Goal: Task Accomplishment & Management: Use online tool/utility

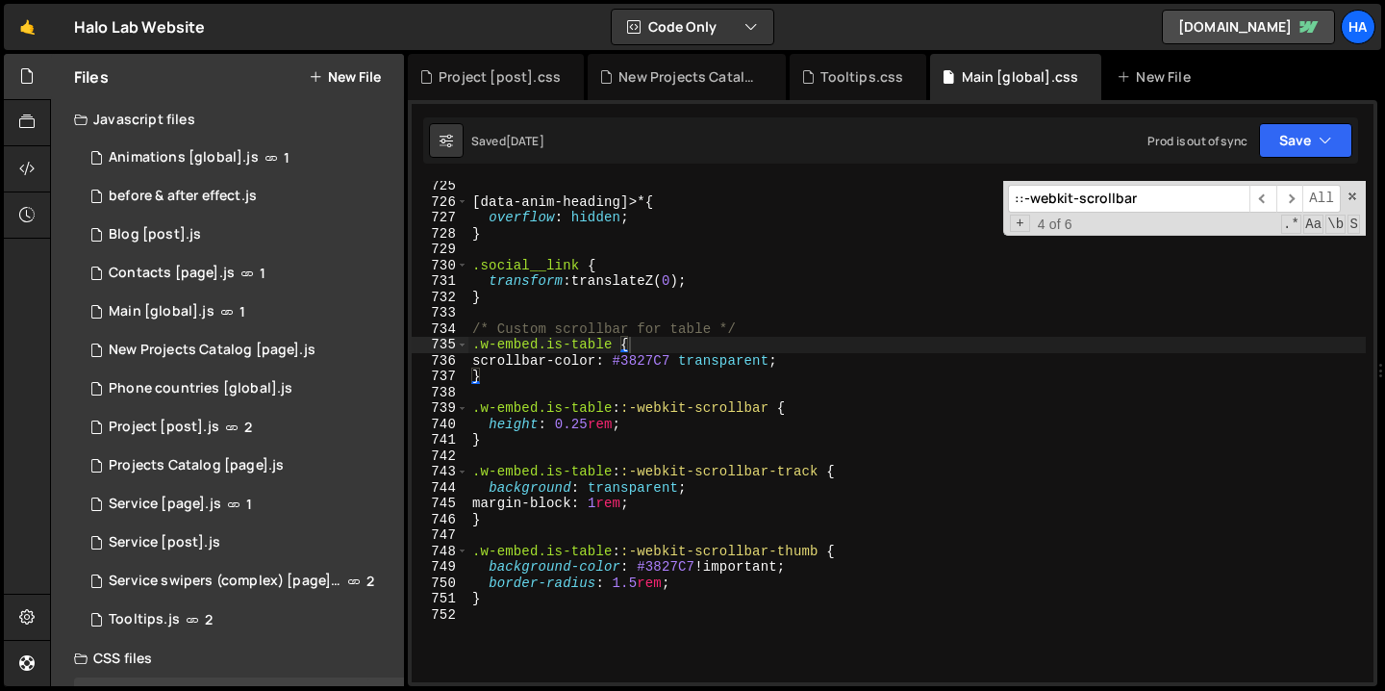
scroll to position [11587, 0]
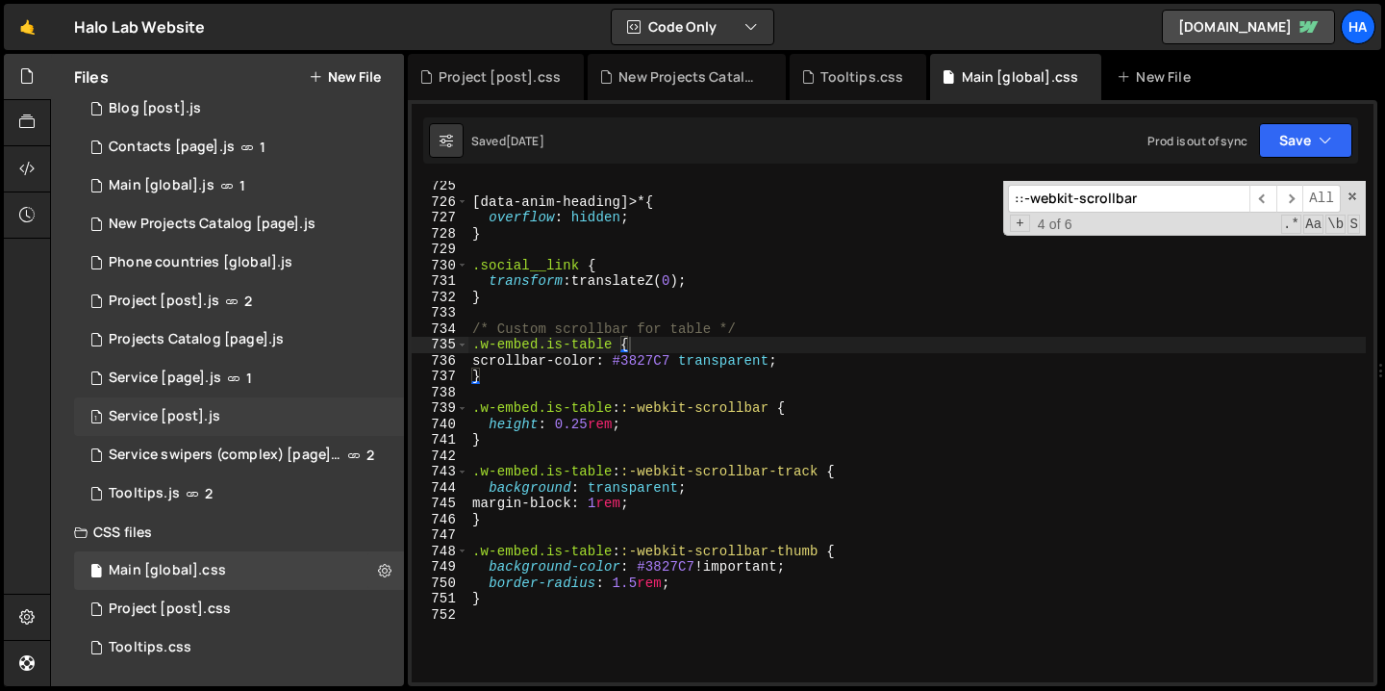
click at [305, 422] on div "1 Service [post].js 0" at bounding box center [239, 416] width 330 height 38
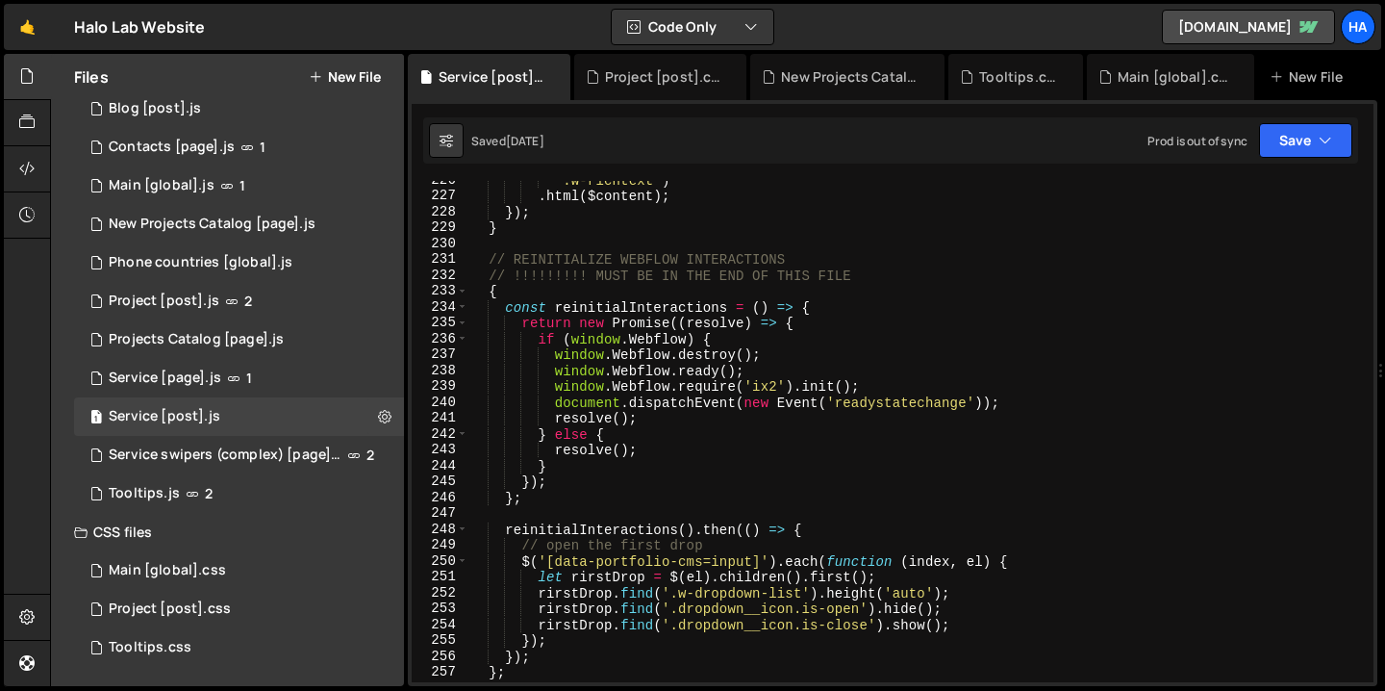
scroll to position [3567, 0]
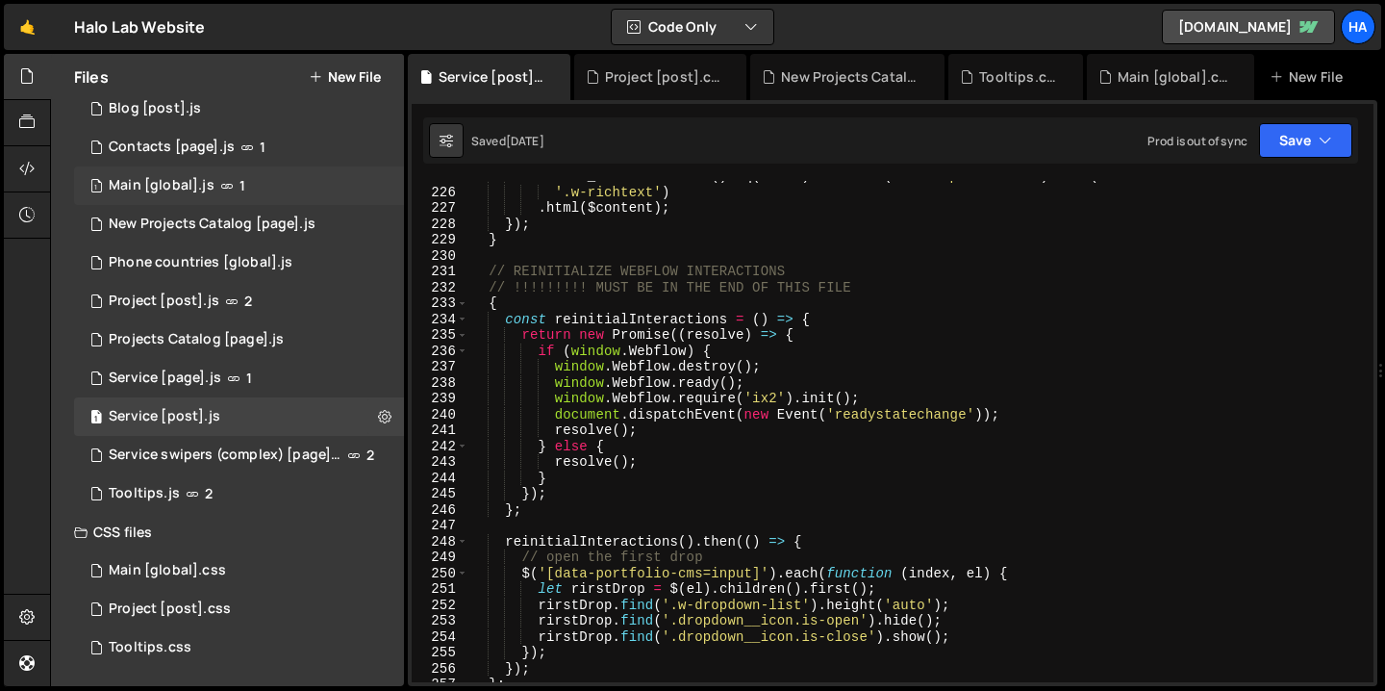
click at [239, 178] on span "1" at bounding box center [242, 185] width 6 height 15
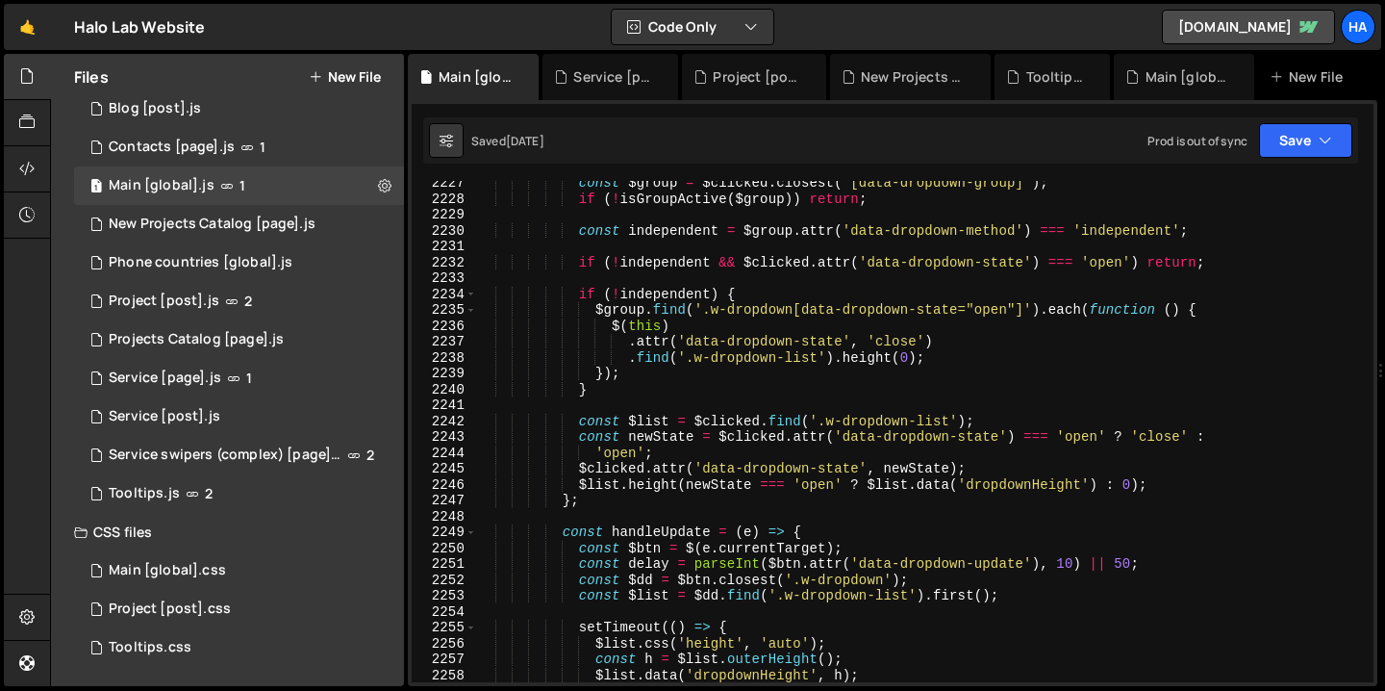
scroll to position [29385, 0]
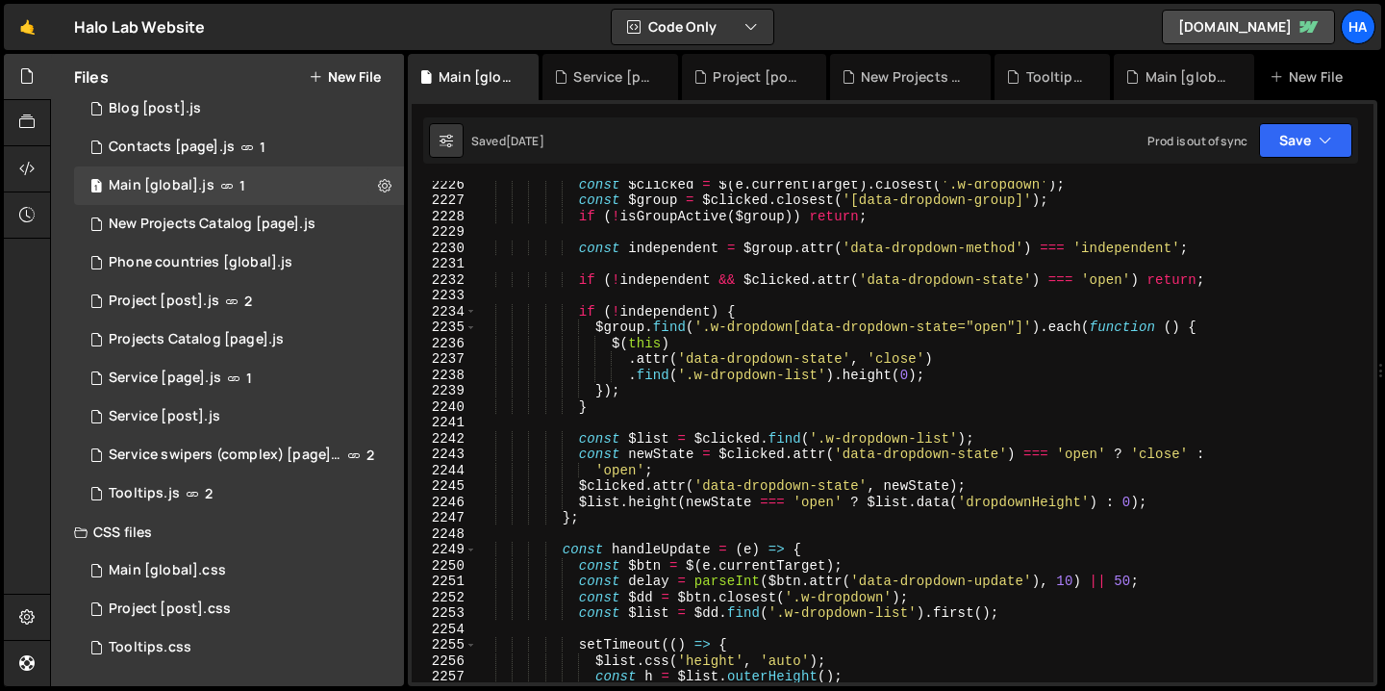
type textarea "const $clicked = $(e.currentTarget).closest('.w-dropdown');"
click at [670, 186] on div "const $clicked = $ ( e . currentTarget ) . closest ( '.w-dropdown' ) ; const $g…" at bounding box center [921, 442] width 890 height 533
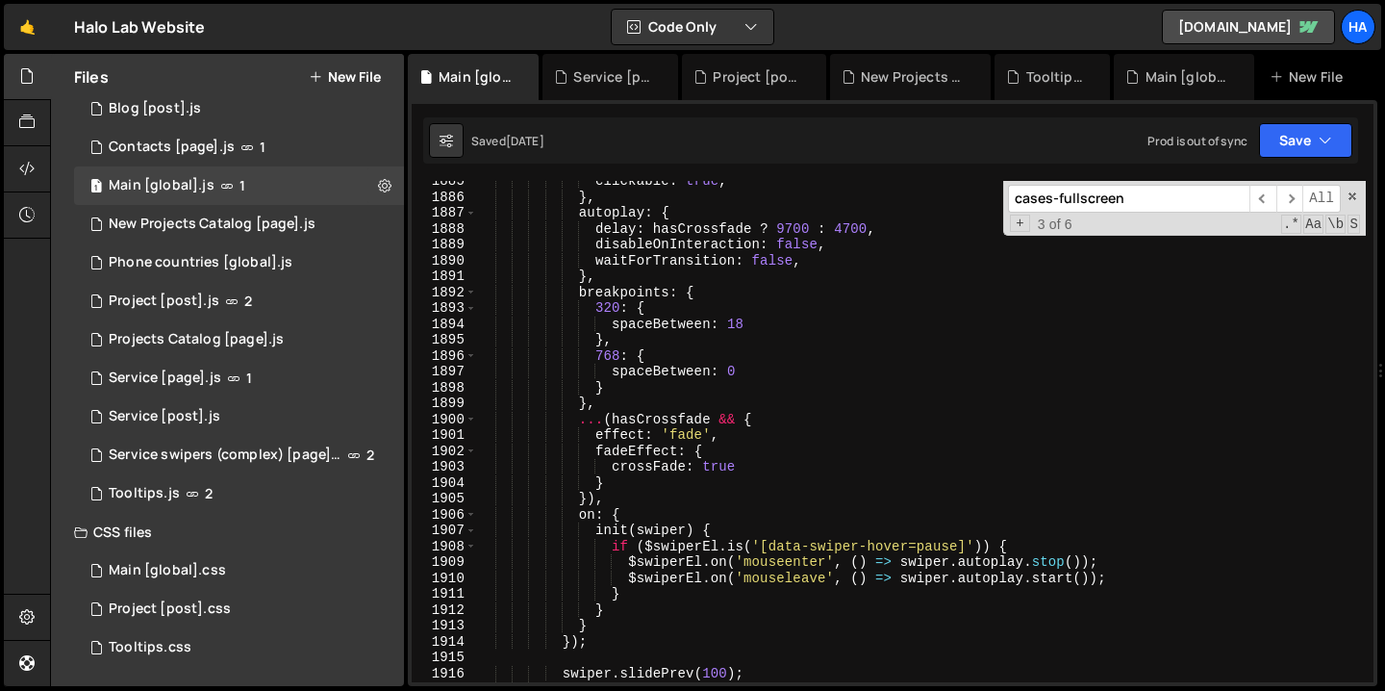
scroll to position [24846, 0]
type input "cases-fullscreen"
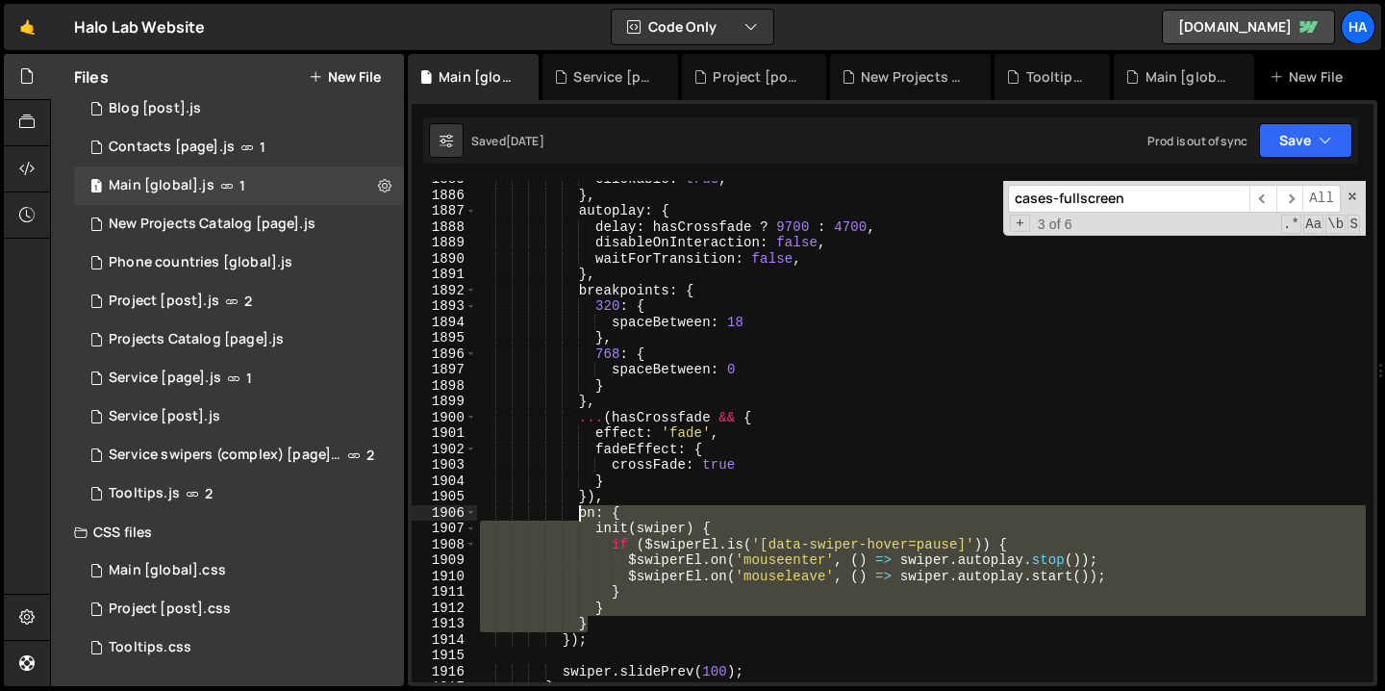
drag, startPoint x: 598, startPoint y: 624, endPoint x: 577, endPoint y: 512, distance: 114.5
click at [577, 512] on div "clickable : true , } , autoplay : { delay : hasCrossfade ? 9700 : 4700 , disabl…" at bounding box center [921, 437] width 890 height 533
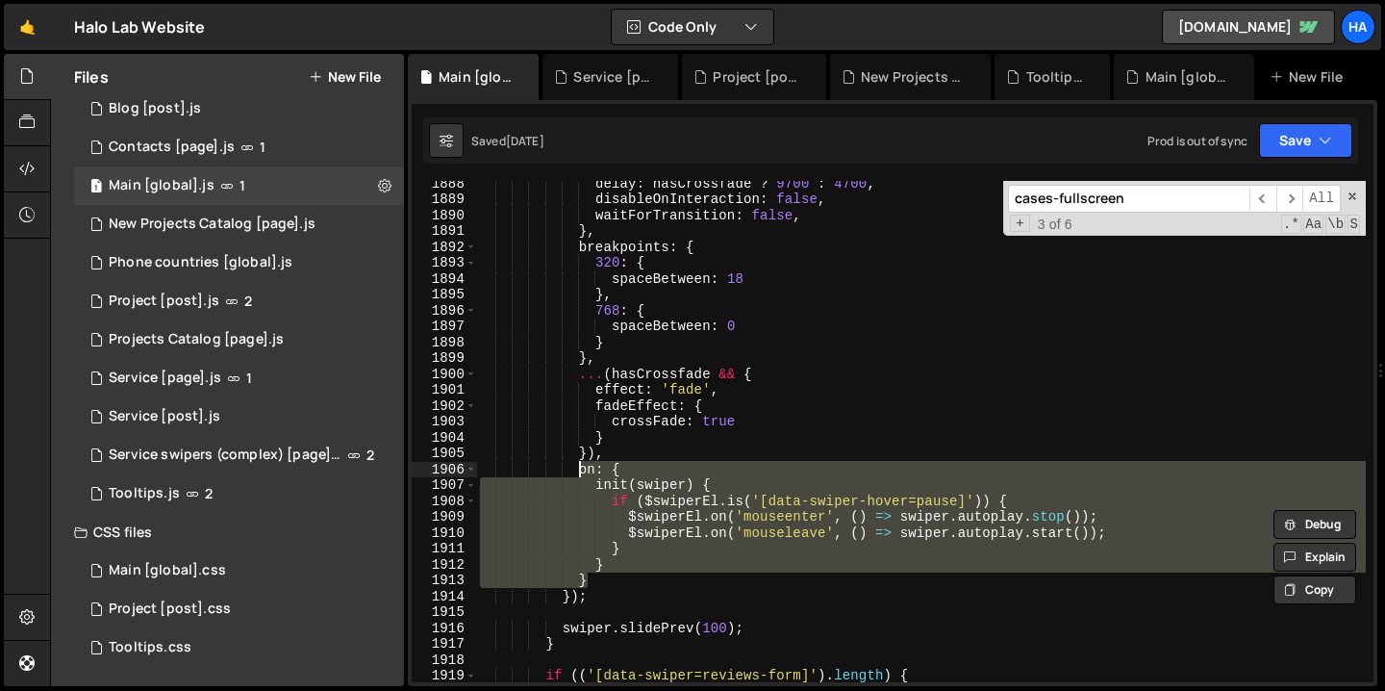
scroll to position [24882, 0]
click at [676, 539] on div "delay : hasCrossfade ? 9700 : 4700 , disableOnInteraction : false , waitForTran…" at bounding box center [921, 431] width 890 height 501
type textarea "$swiperEl.on('mouseleave', () => swiper.autoplay.start());"
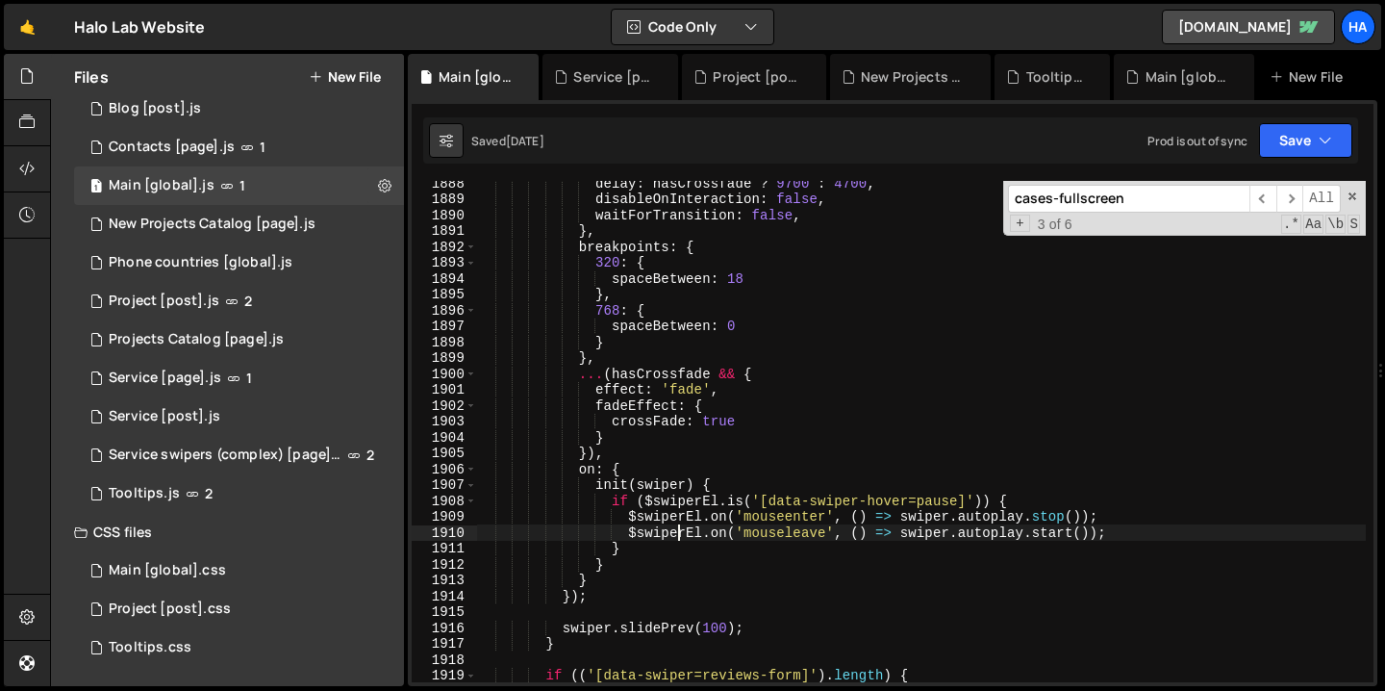
click at [1127, 536] on div "delay : hasCrossfade ? 9700 : 4700 , disableOnInteraction : false , waitForTran…" at bounding box center [921, 441] width 890 height 533
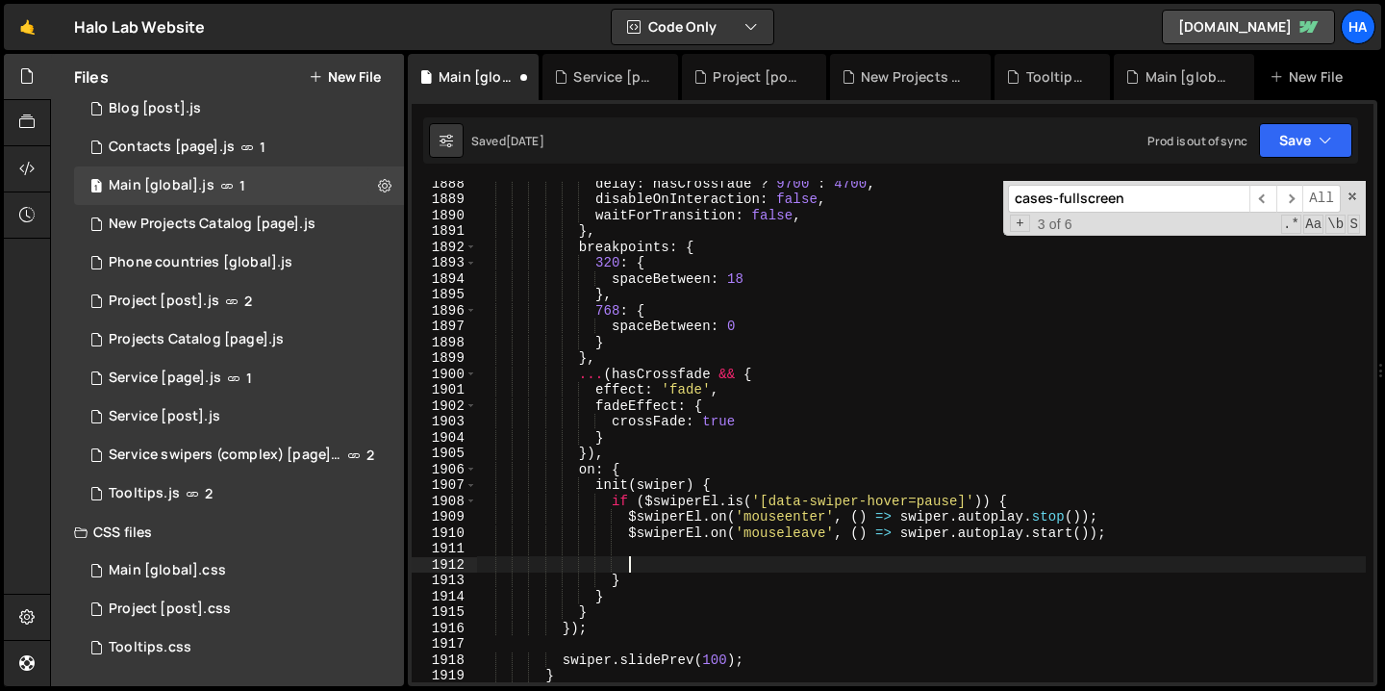
paste textarea "$swiperEl.on('touchend touchcancel', () => swiper.autoplay.start());"
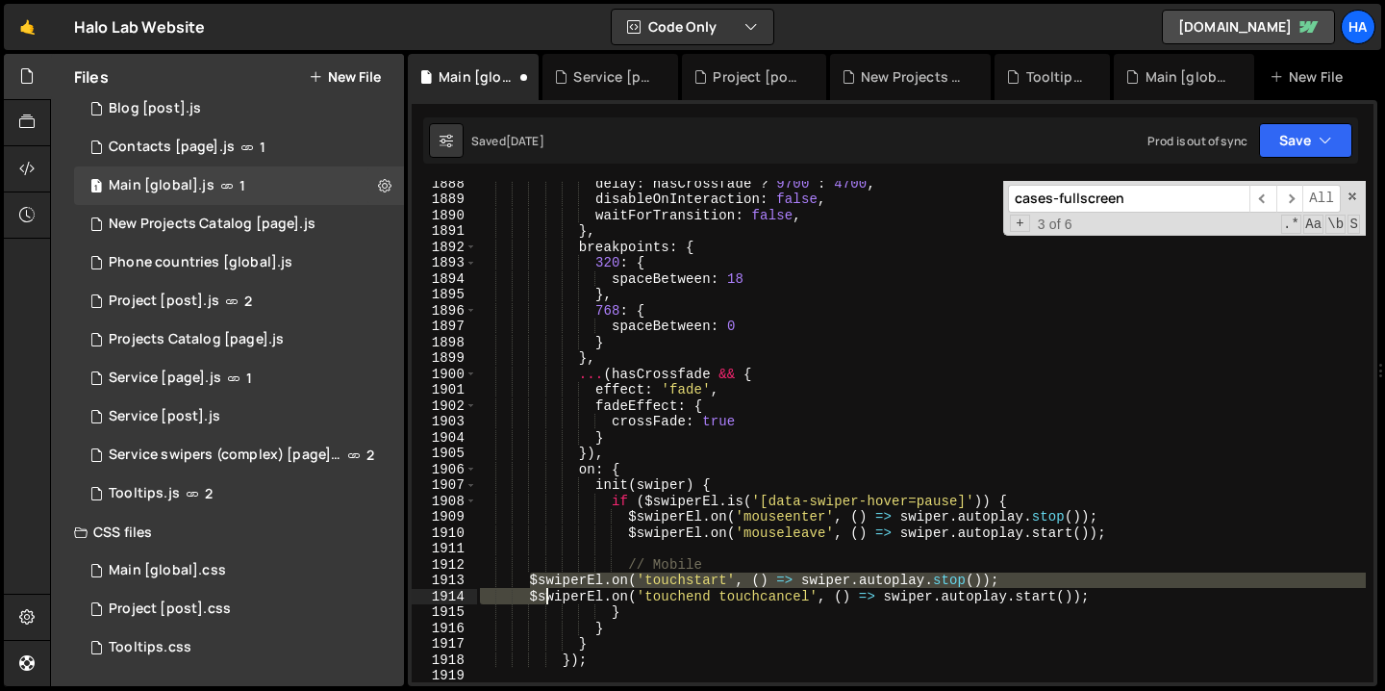
drag, startPoint x: 527, startPoint y: 581, endPoint x: 549, endPoint y: 597, distance: 27.5
click at [549, 597] on div "delay : hasCrossfade ? 9700 : 4700 , disableOnInteraction : false , waitForTran…" at bounding box center [921, 441] width 890 height 533
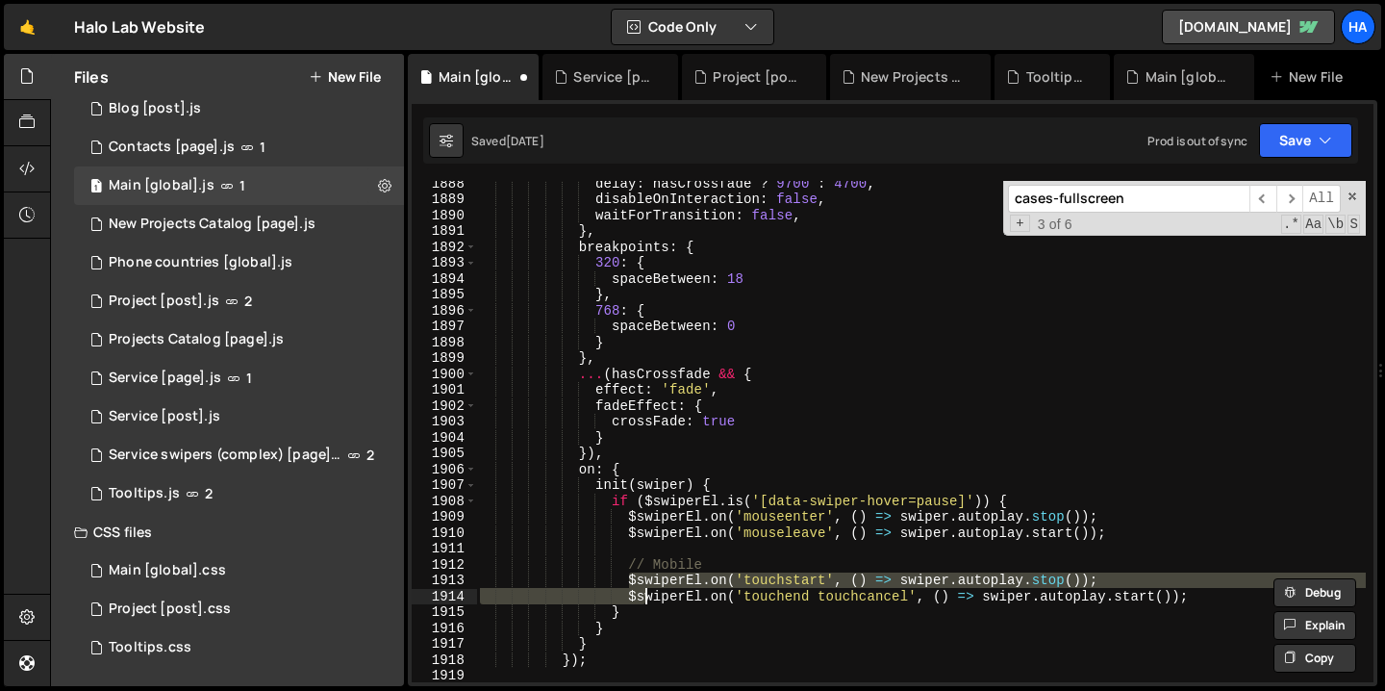
click at [1071, 500] on div "delay : hasCrossfade ? 9700 : 4700 , disableOnInteraction : false , waitForTran…" at bounding box center [921, 441] width 890 height 533
type textarea "if ($swiperEl.is('[data-swiper-hover=pause]')) {"
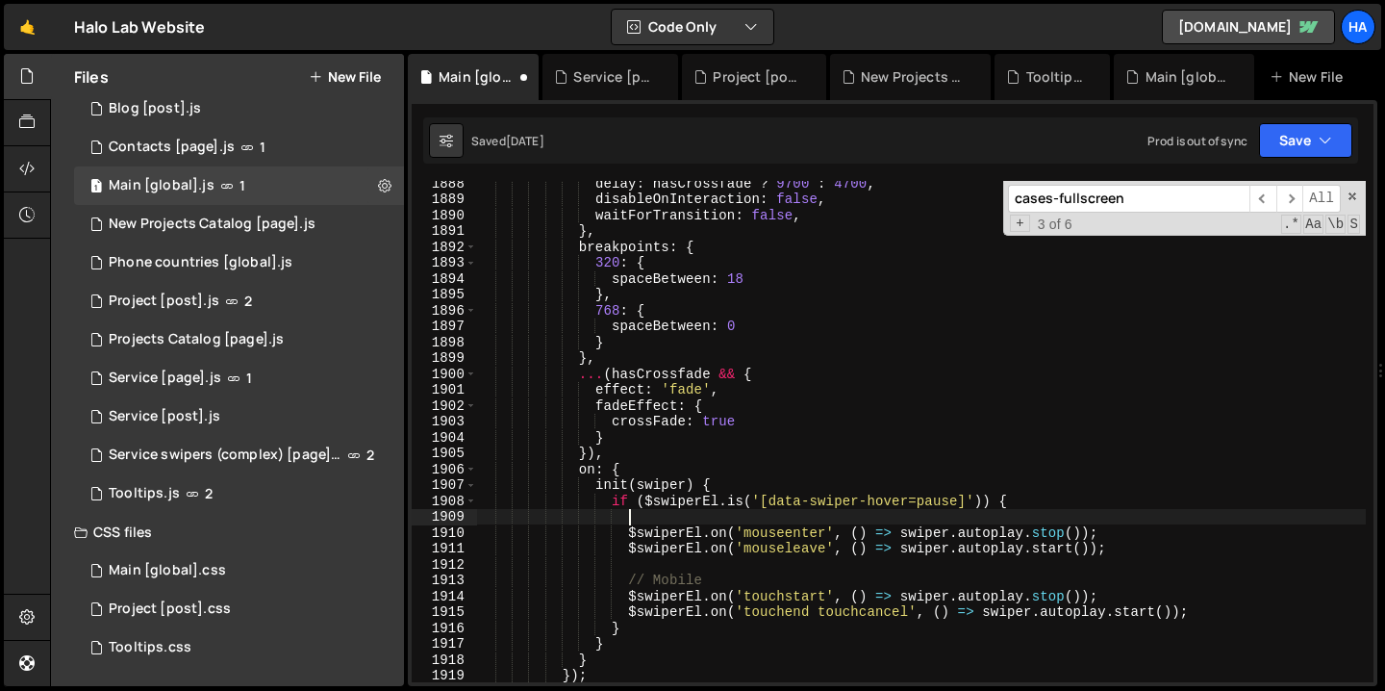
paste textarea "// Desktop"
type textarea "// Desktop"
click at [1320, 136] on icon "button" at bounding box center [1325, 140] width 13 height 19
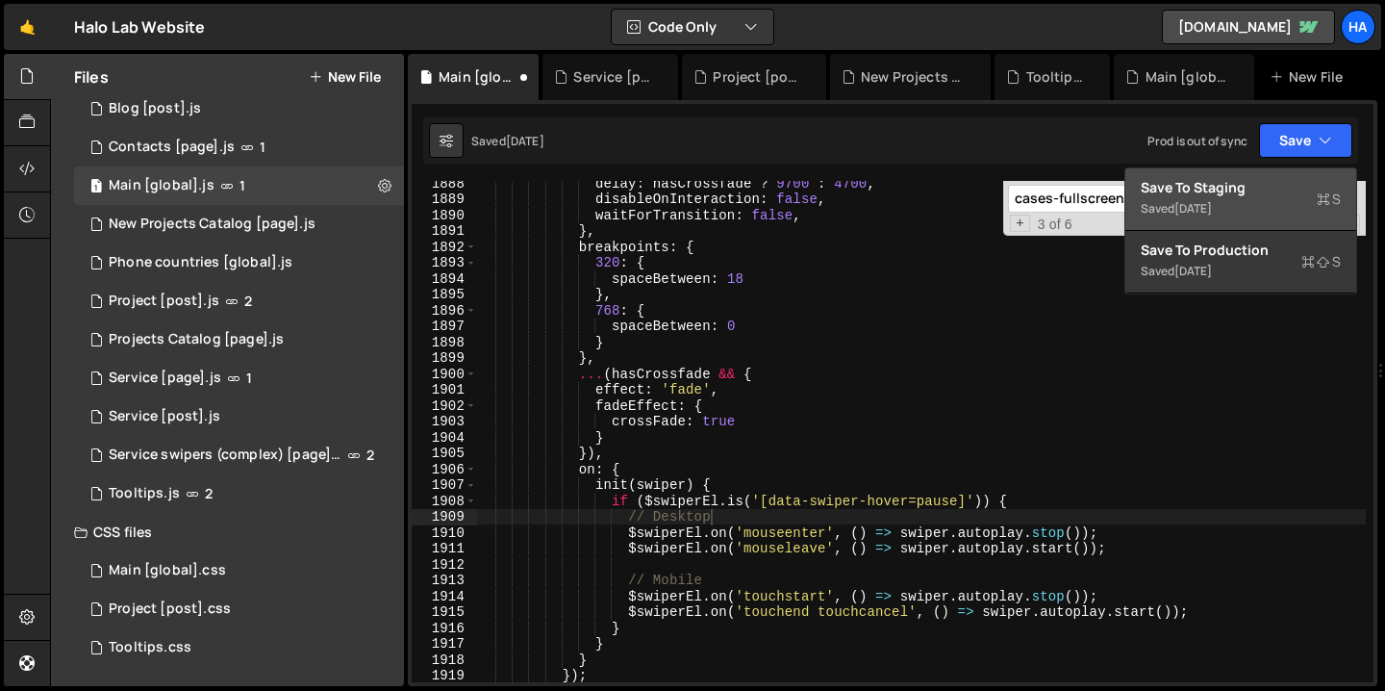
click at [1266, 202] on div "Saved 3 days ago" at bounding box center [1241, 208] width 200 height 23
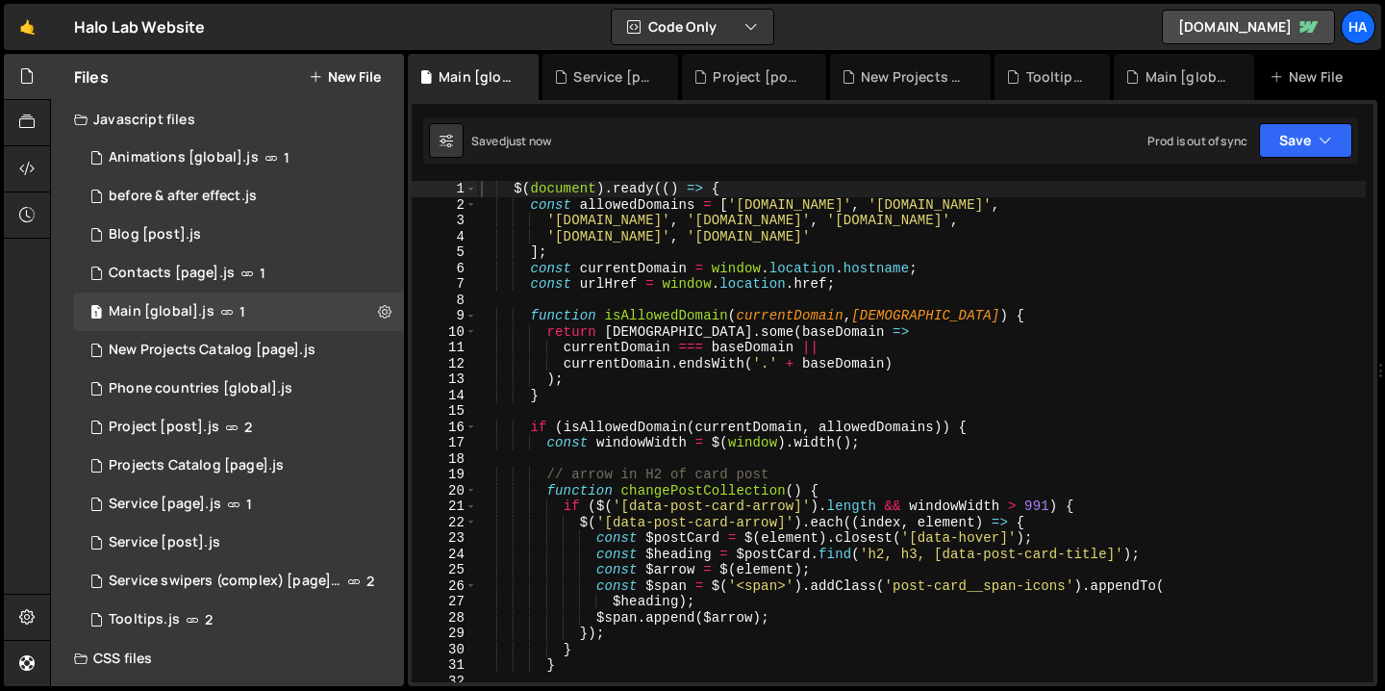
scroll to position [42926, 0]
click at [1180, 306] on div "$ ( document ) . ready (( ) => { const allowedDomains = [ 'halo-lab.webflow.io'…" at bounding box center [921, 447] width 889 height 533
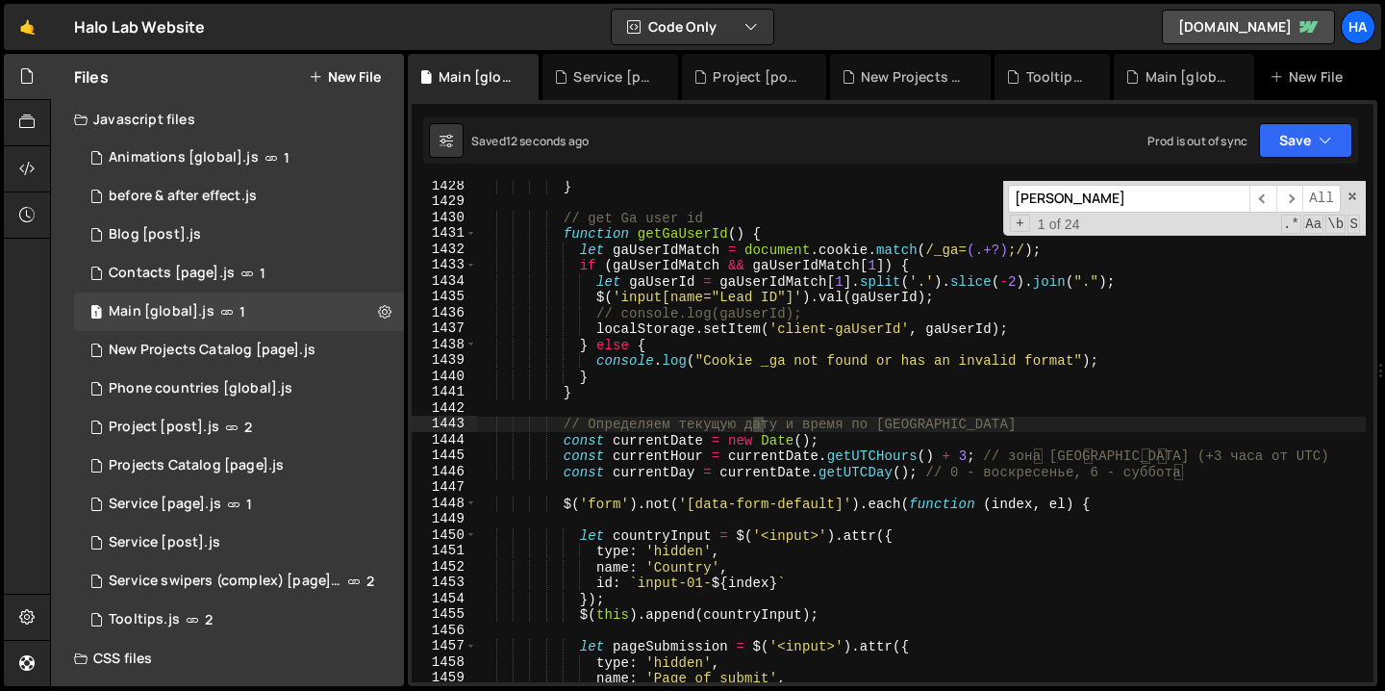
scroll to position [18783, 0]
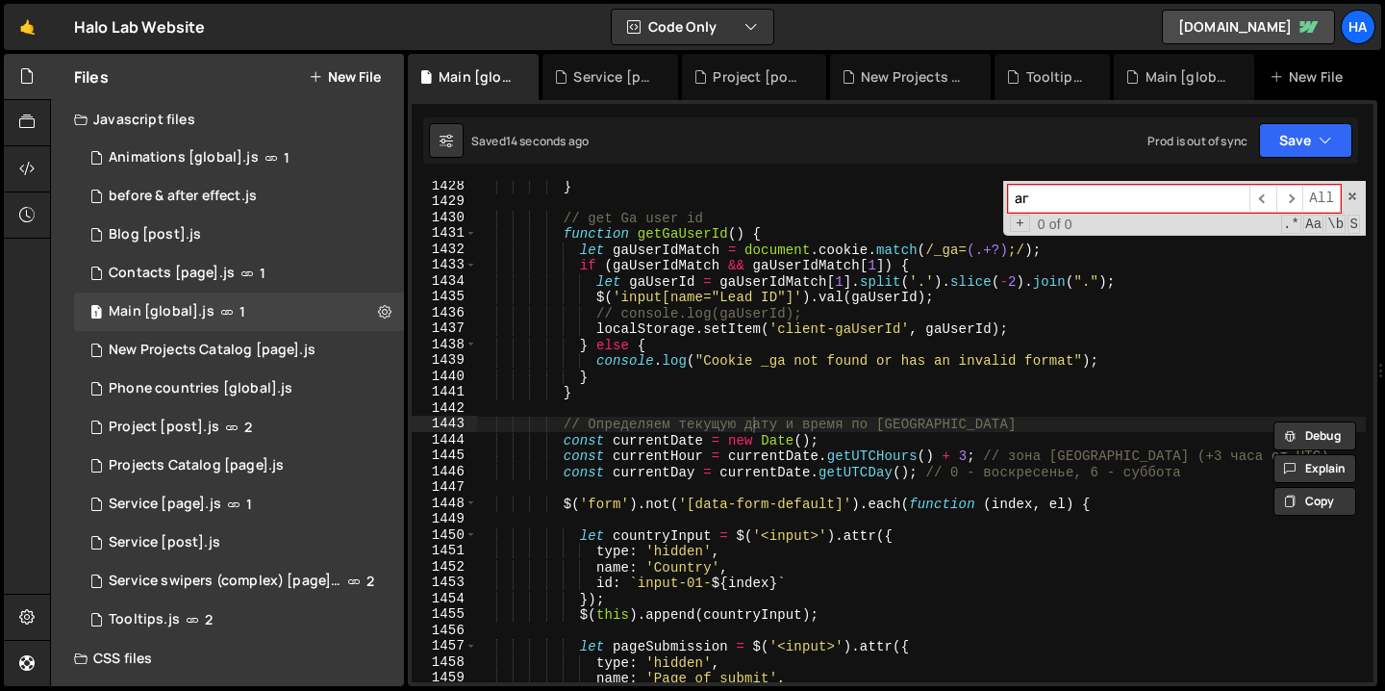
type input "а"
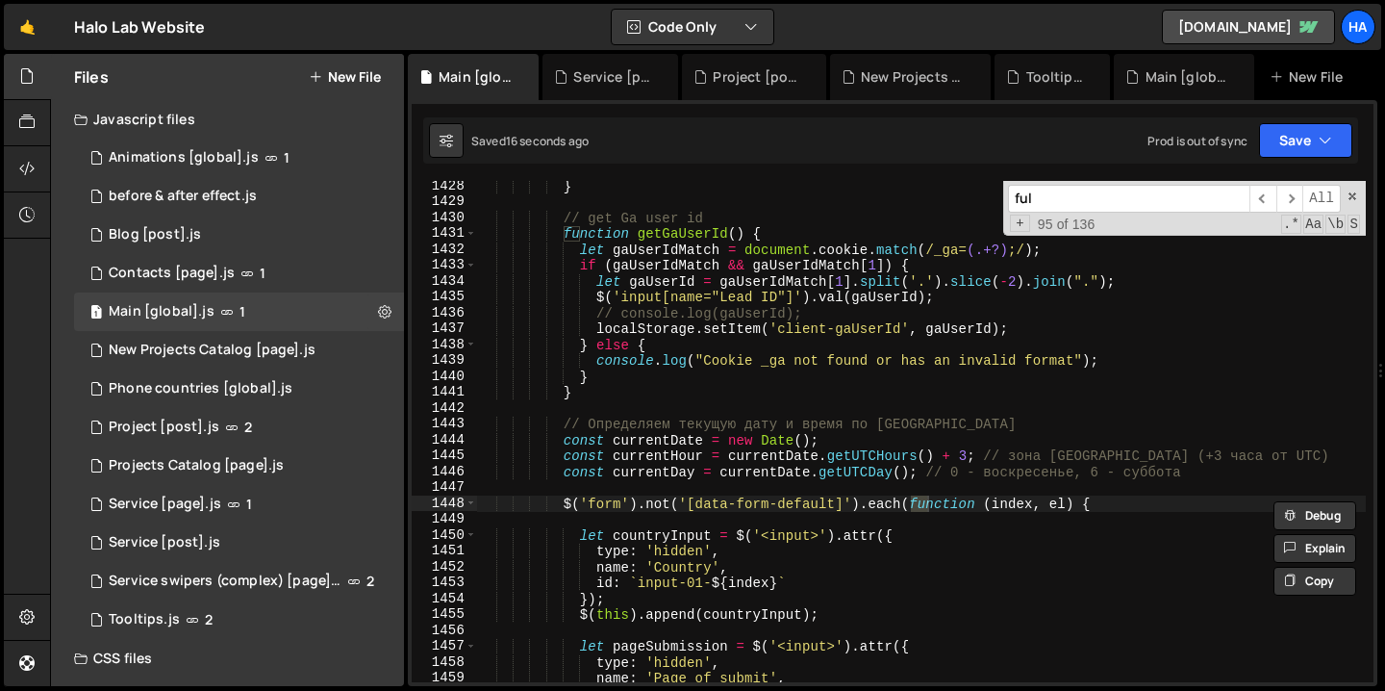
scroll to position [23080, 0]
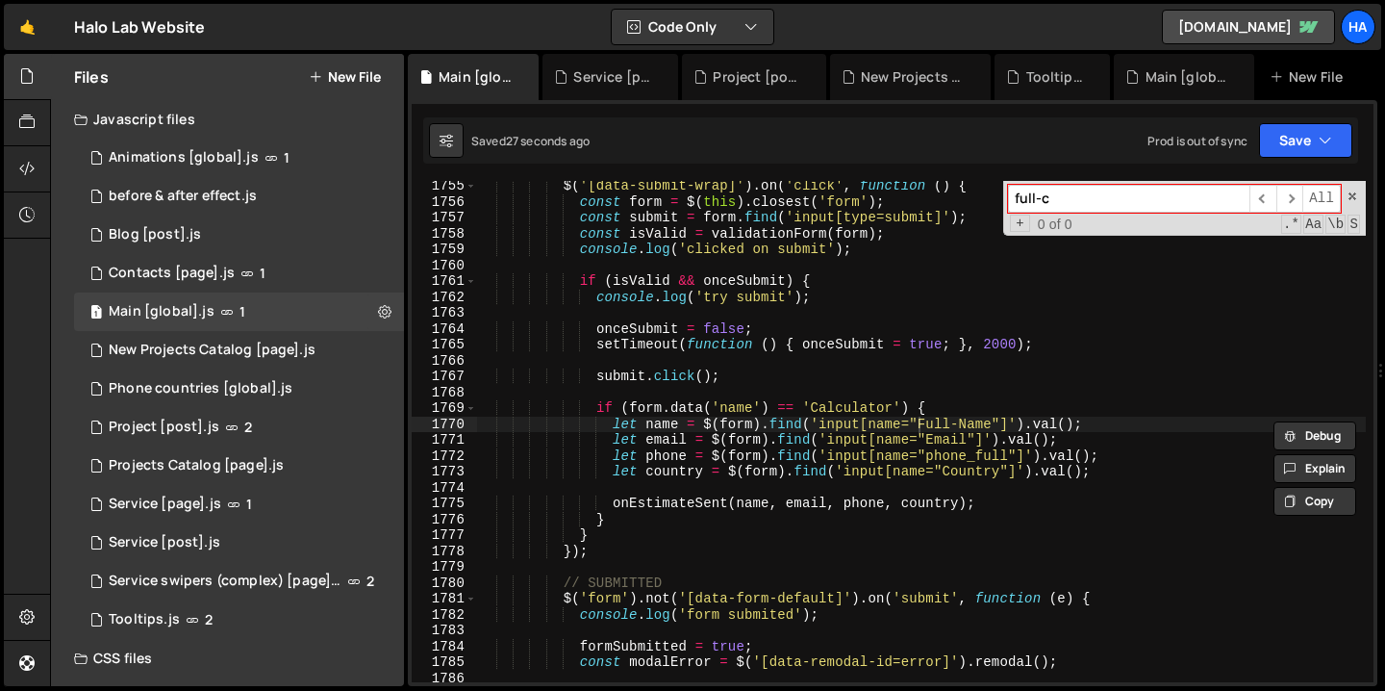
drag, startPoint x: 1080, startPoint y: 197, endPoint x: 980, endPoint y: 198, distance: 100.0
click at [980, 198] on div "$ ( '[data-submit-wrap]' ) . on ( 'click' , function ( ) { const form = $ ( thi…" at bounding box center [921, 431] width 889 height 501
paste input "cases-fullscreen"
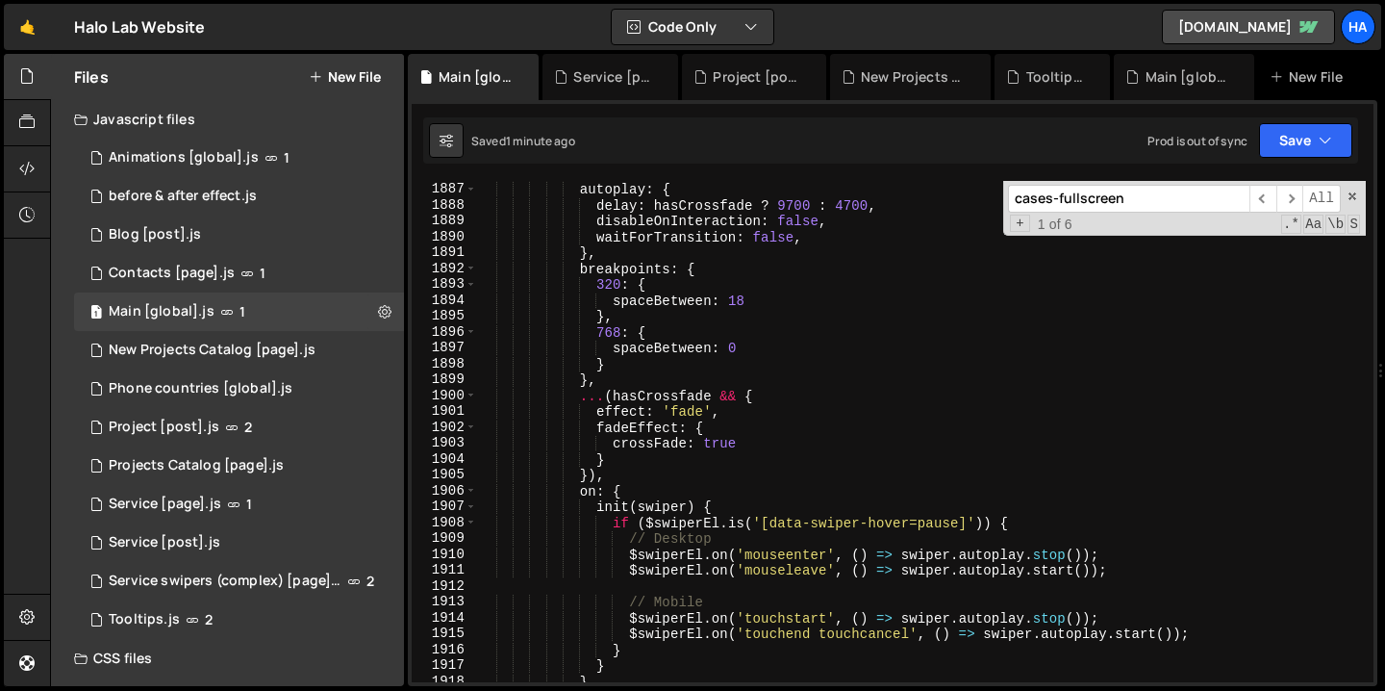
scroll to position [24813, 0]
type input "cases-fullscreen"
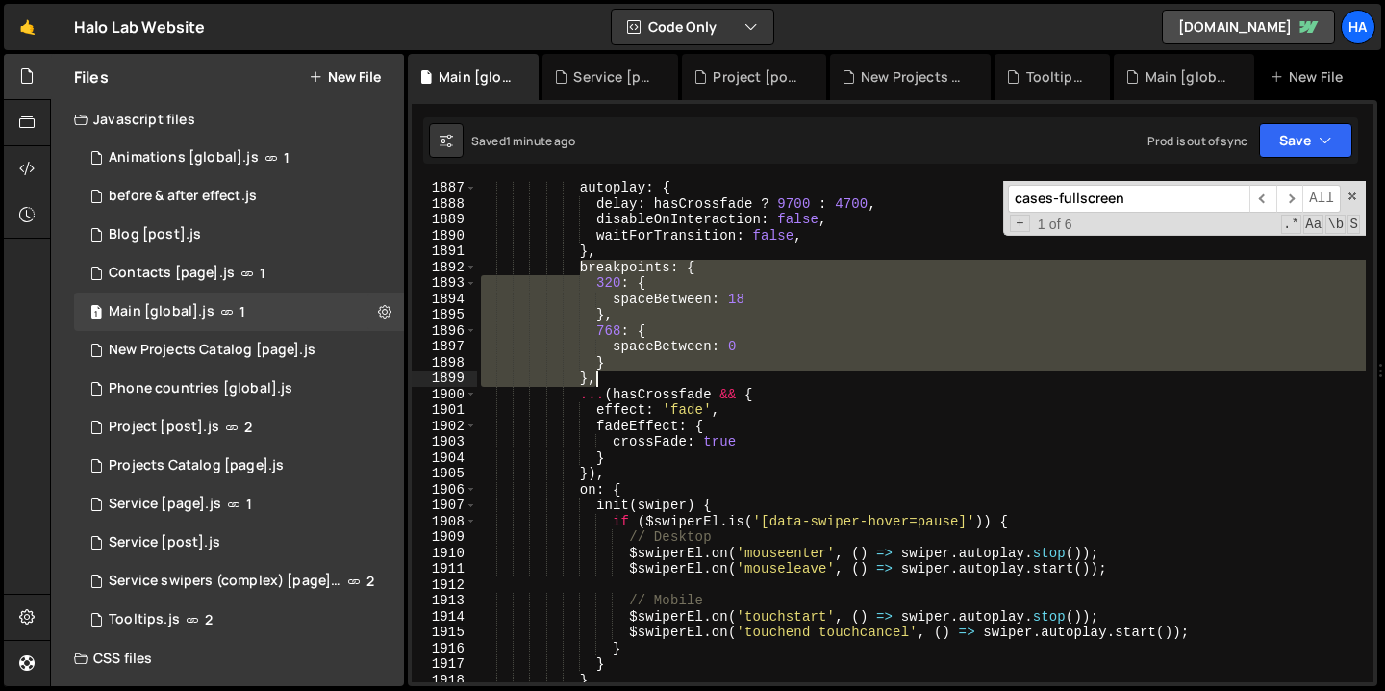
drag, startPoint x: 579, startPoint y: 267, endPoint x: 625, endPoint y: 379, distance: 120.7
click at [625, 379] on div "autoplay : { delay : hasCrossfade ? 9700 : 4700 , disableOnInteraction : false …" at bounding box center [921, 446] width 889 height 533
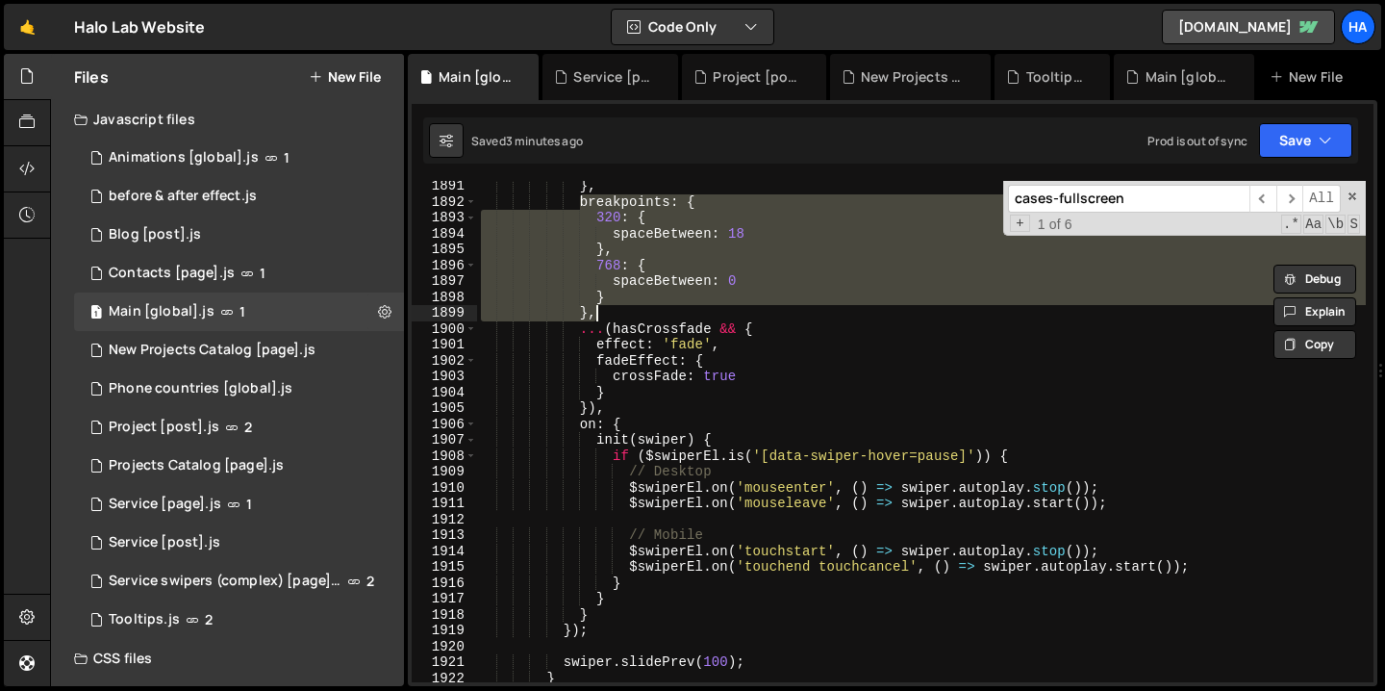
scroll to position [24867, 0]
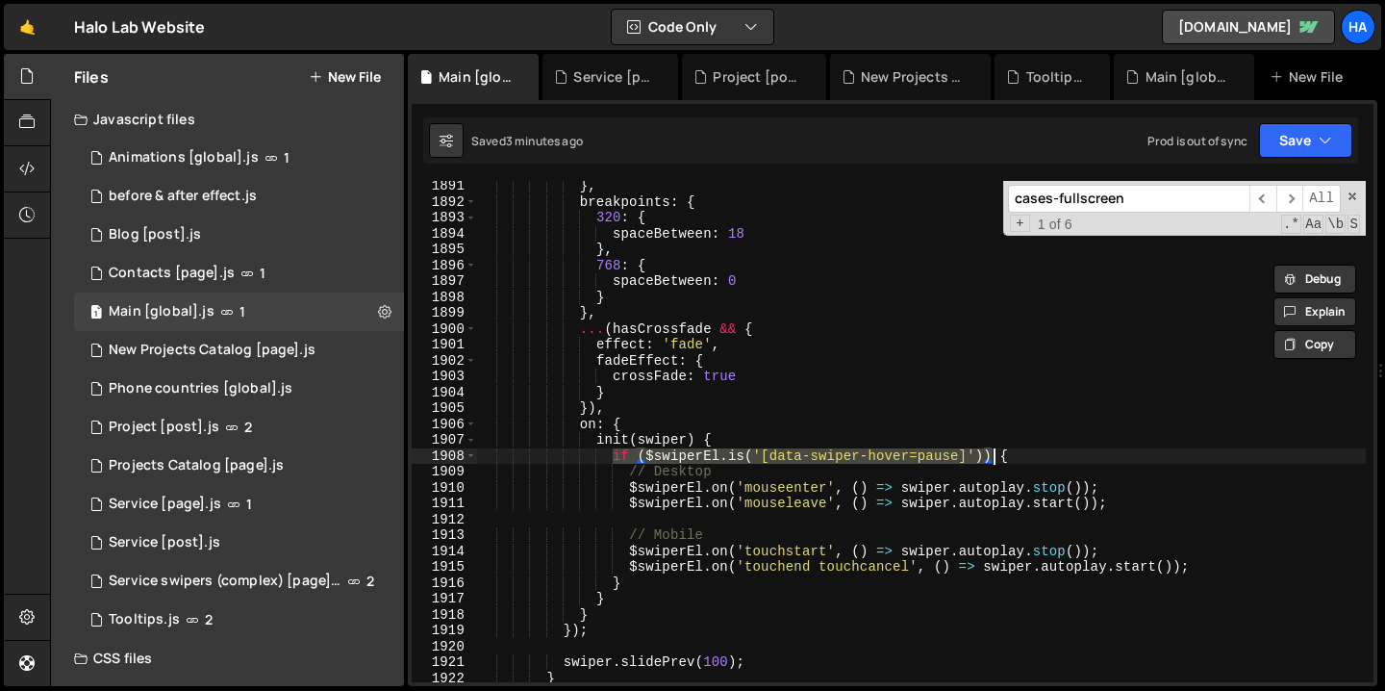
drag, startPoint x: 612, startPoint y: 453, endPoint x: 990, endPoint y: 453, distance: 378.0
click at [990, 453] on div "} , breakpoints : { 320 : { spaceBetween : 18 } , 768 : { spaceBetween : 0 } } …" at bounding box center [921, 444] width 889 height 533
type textarea "if ($swiperEl.is('[data-swiper-hover=pause]')) {"
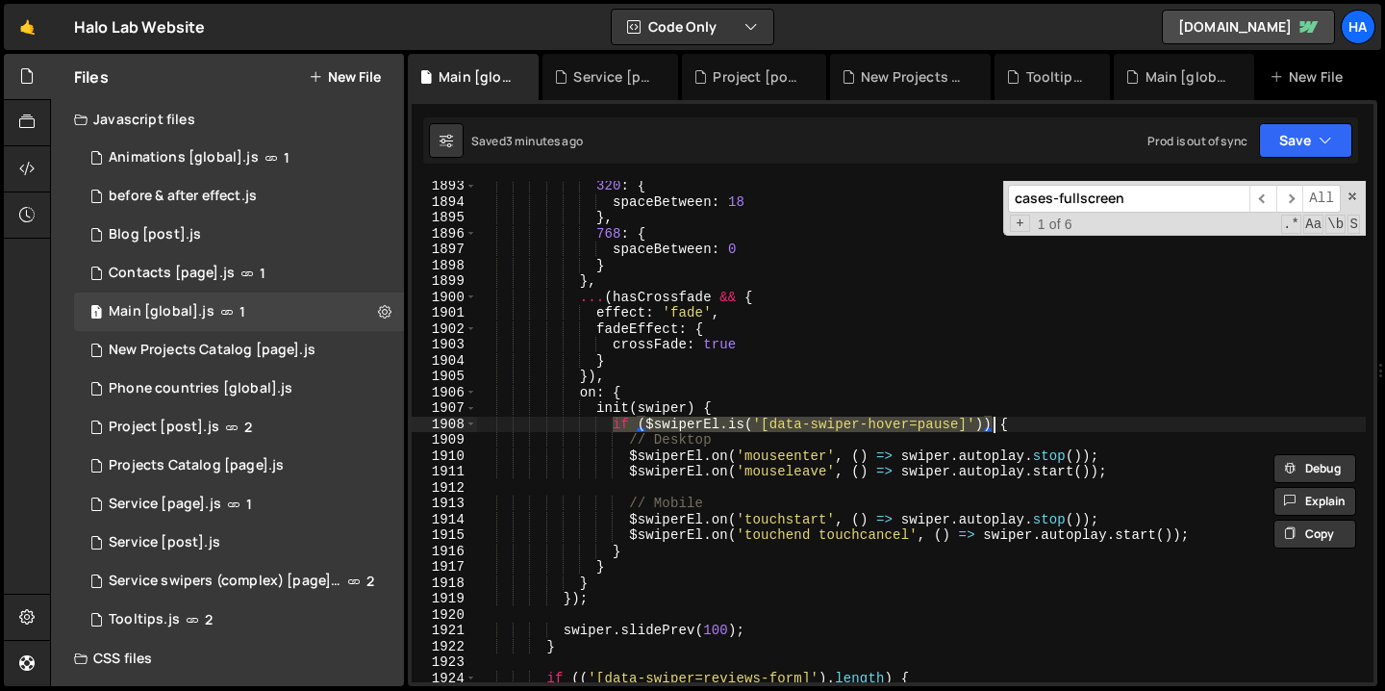
scroll to position [24894, 0]
click at [1063, 428] on div "320 : { spaceBetween : 18 } , 768 : { spaceBetween : 0 } } , ... ( hasCrossfade…" at bounding box center [921, 443] width 889 height 533
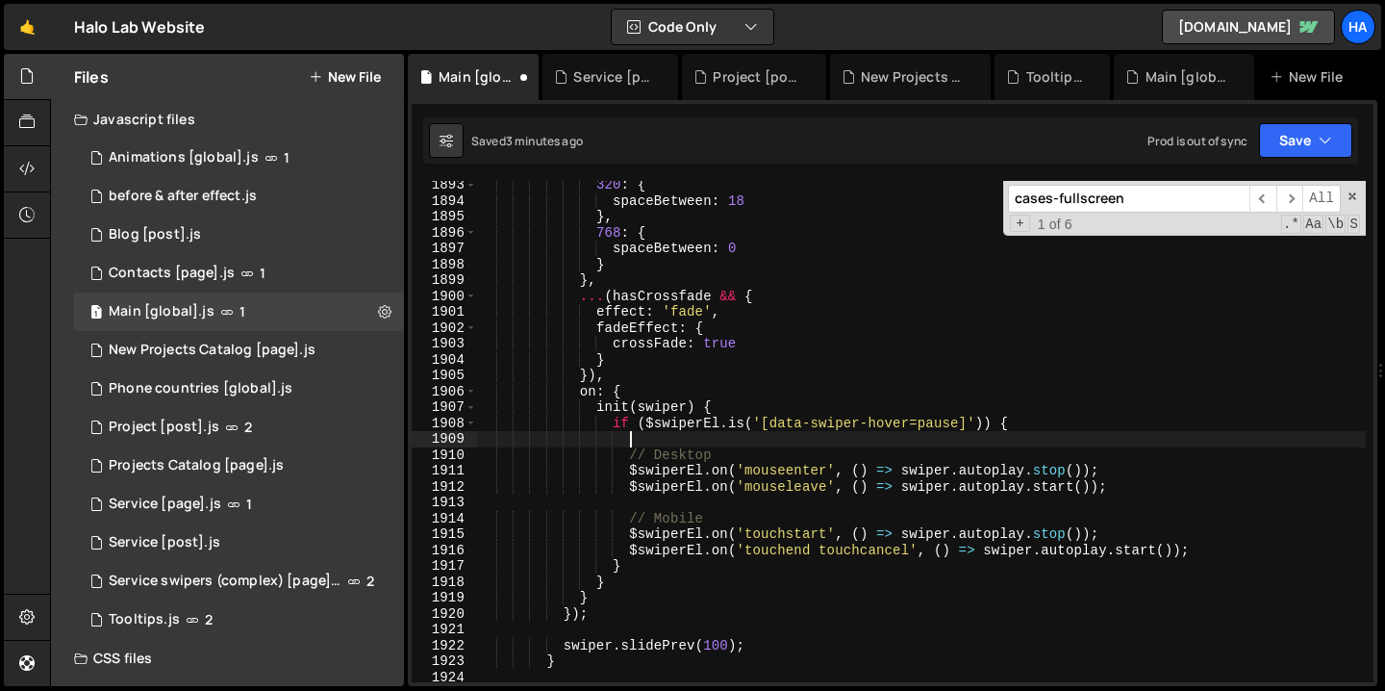
paste textarea "}"
type textarea "}"
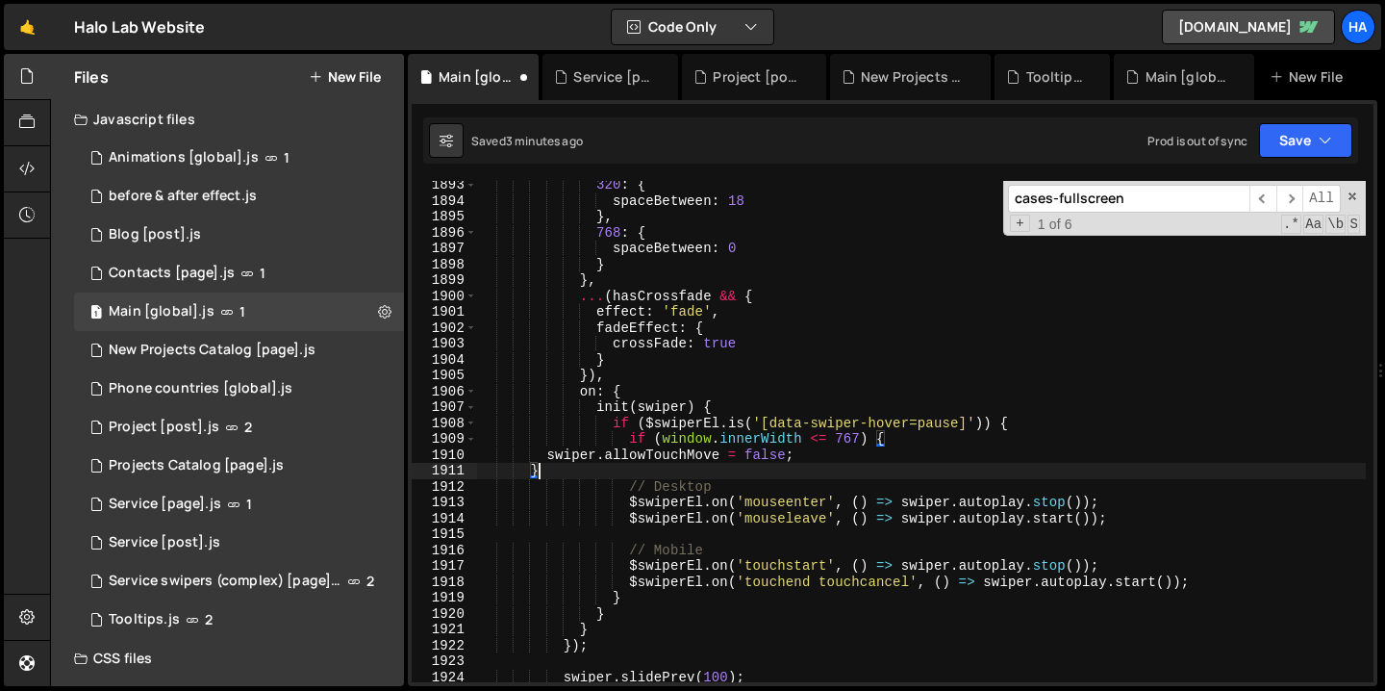
scroll to position [0, 2]
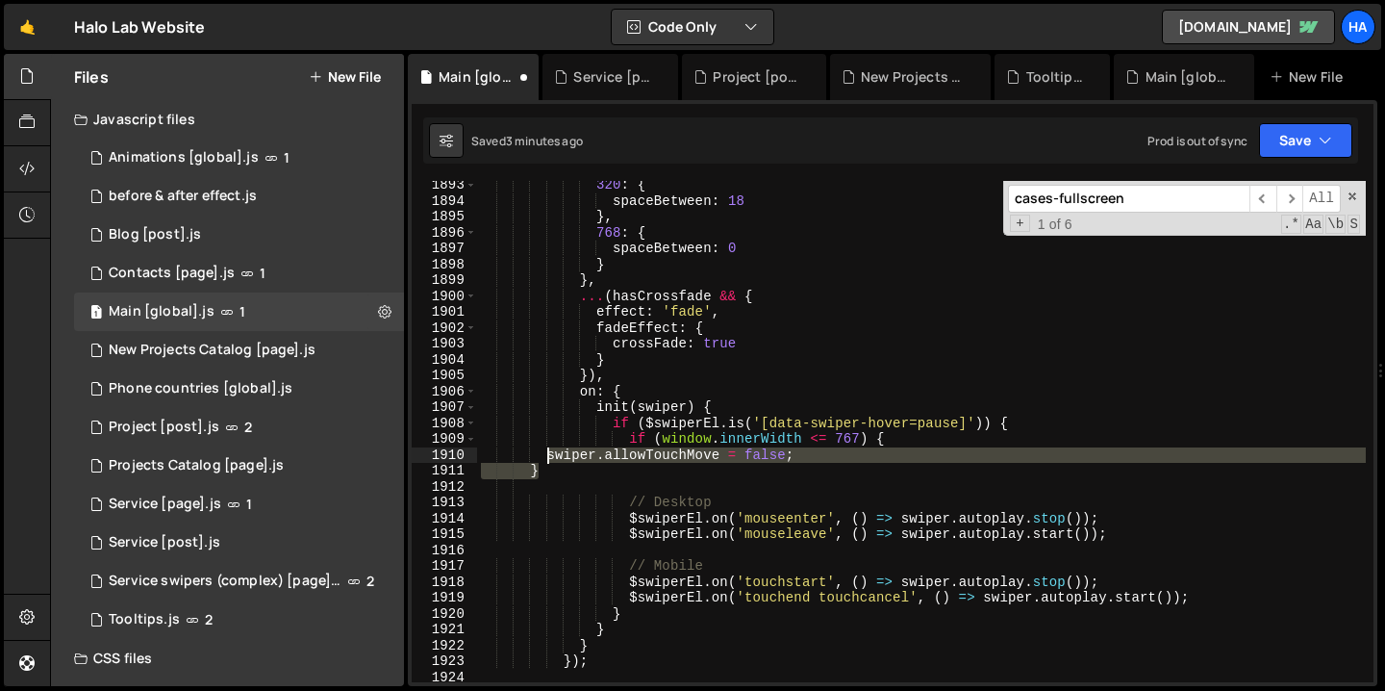
drag, startPoint x: 552, startPoint y: 467, endPoint x: 545, endPoint y: 459, distance: 11.0
click at [545, 459] on div "320 : { spaceBetween : 18 } , 768 : { spaceBetween : 0 } } , ... ( hasCrossfade…" at bounding box center [921, 443] width 889 height 533
type textarea "swiper.allowTouchMove = false; }"
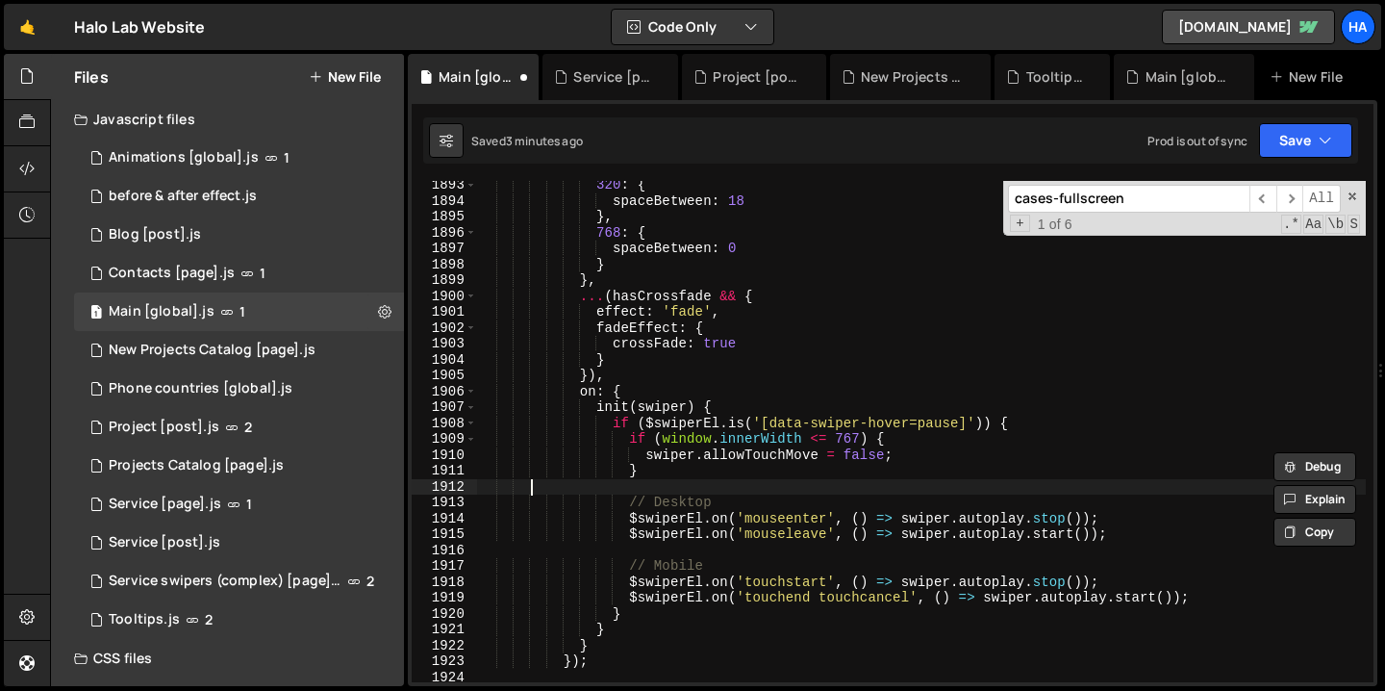
click at [689, 481] on div "320 : { spaceBetween : 18 } , 768 : { spaceBetween : 0 } } , ... ( hasCrossfade…" at bounding box center [921, 443] width 889 height 533
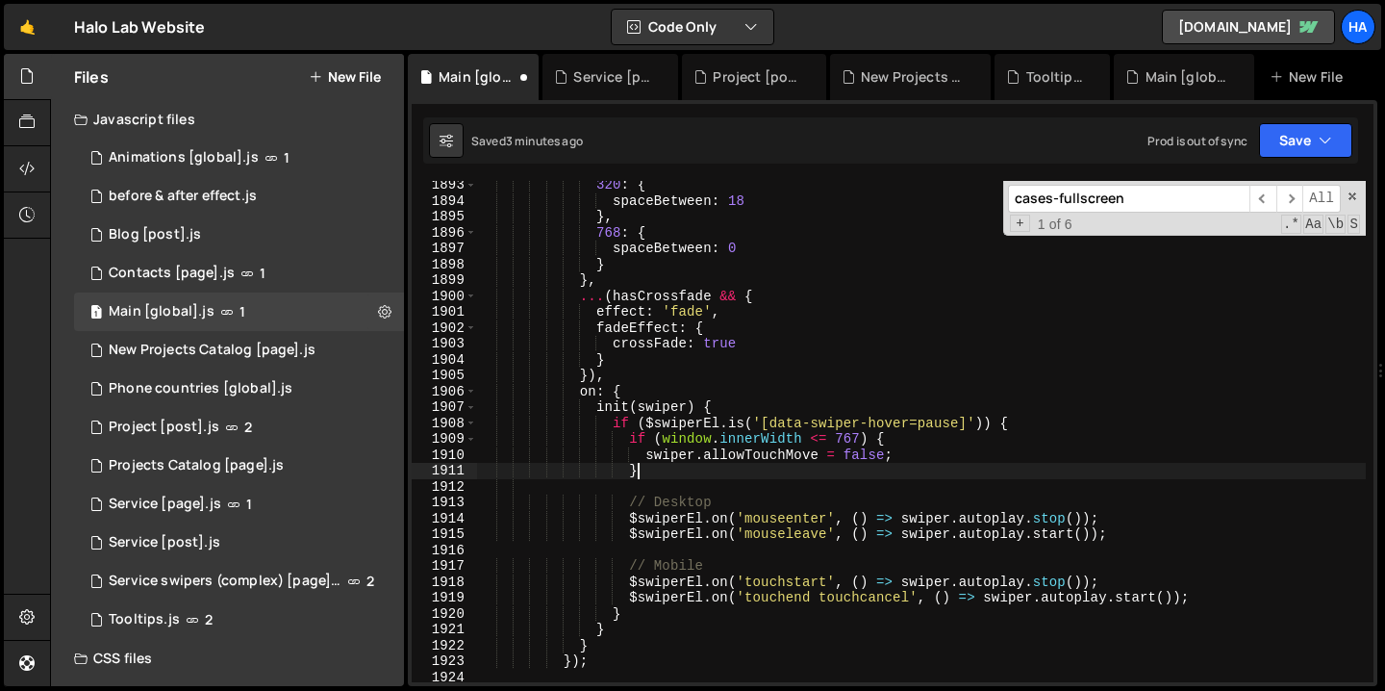
click at [677, 474] on div "320 : { spaceBetween : 18 } , 768 : { spaceBetween : 0 } } , ... ( hasCrossfade…" at bounding box center [921, 443] width 889 height 533
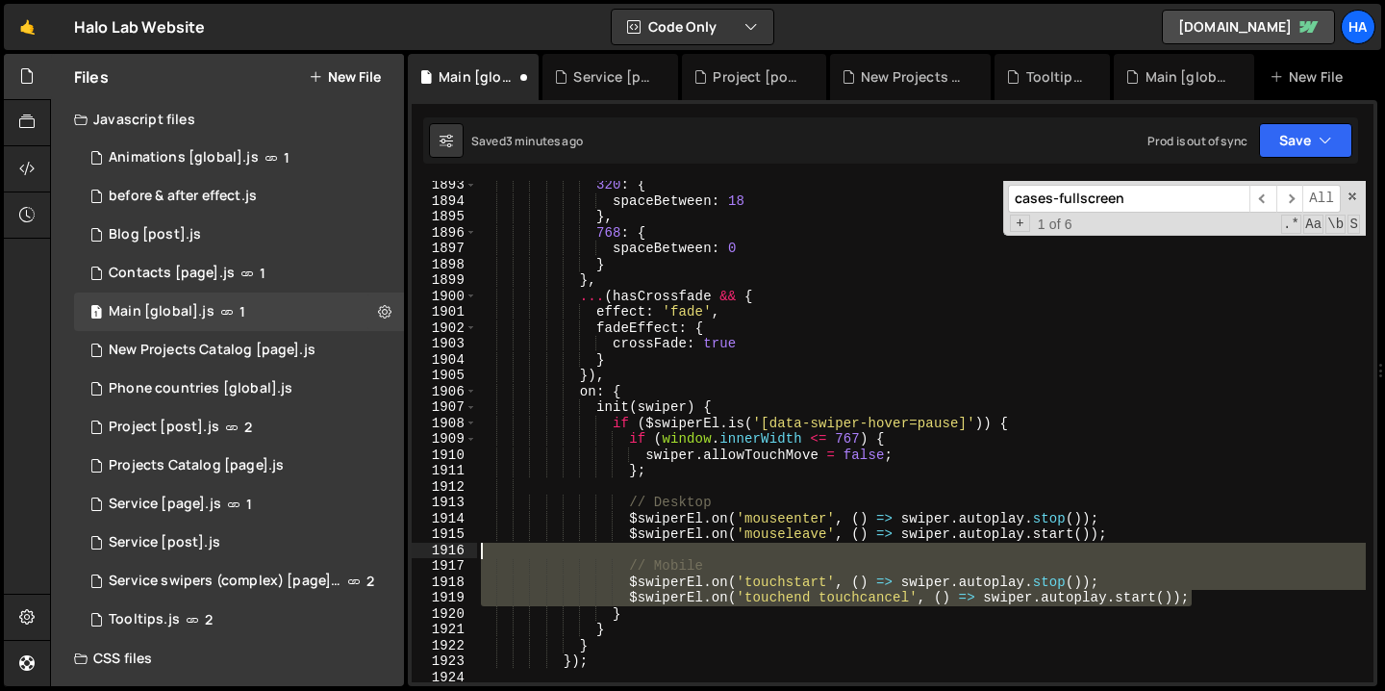
drag, startPoint x: 1201, startPoint y: 602, endPoint x: 1193, endPoint y: 550, distance: 52.7
click at [1193, 550] on div "320 : { spaceBetween : 18 } , 768 : { spaceBetween : 0 } } , ... ( hasCrossfade…" at bounding box center [921, 443] width 889 height 533
type textarea "// Mobile"
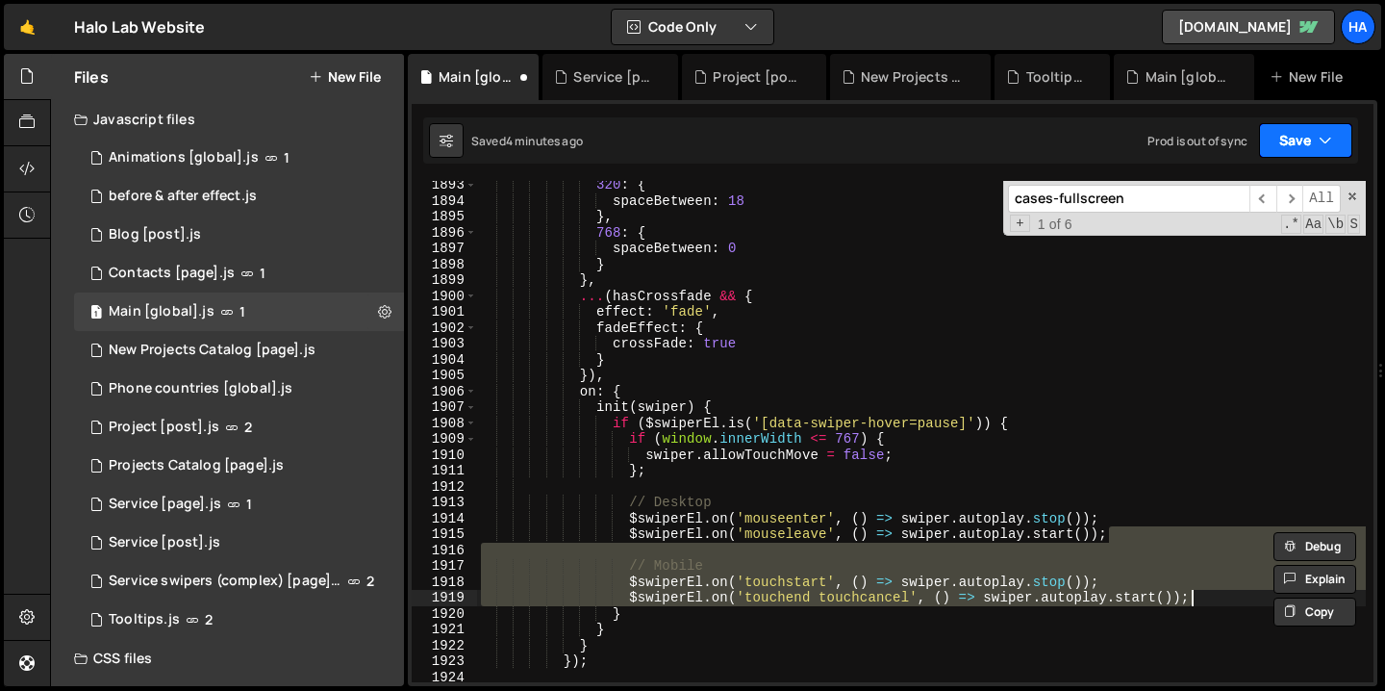
type textarea "$swiperEl.on('touchstart', () => swiper.autoplay.stop()); $swiperEl.on('touchen…"
click at [1331, 142] on icon "button" at bounding box center [1325, 140] width 13 height 19
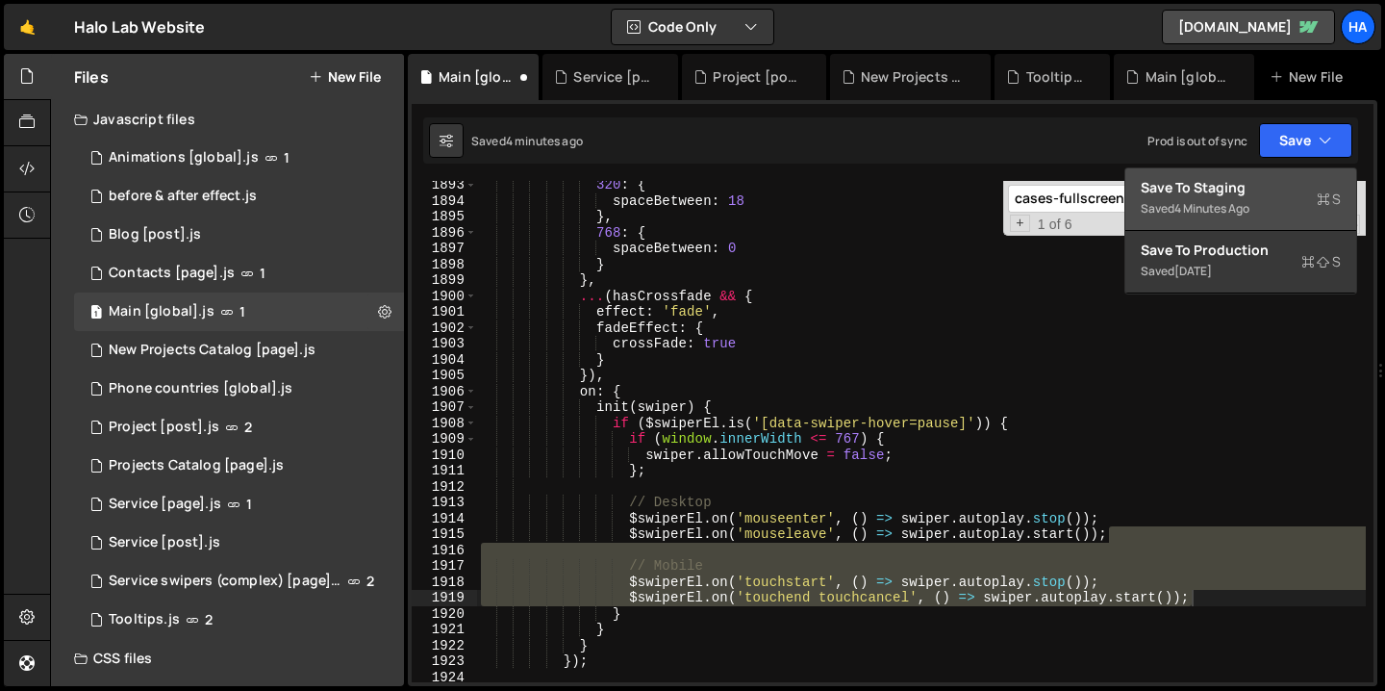
click at [1268, 203] on div "Saved 4 minutes ago" at bounding box center [1241, 208] width 200 height 23
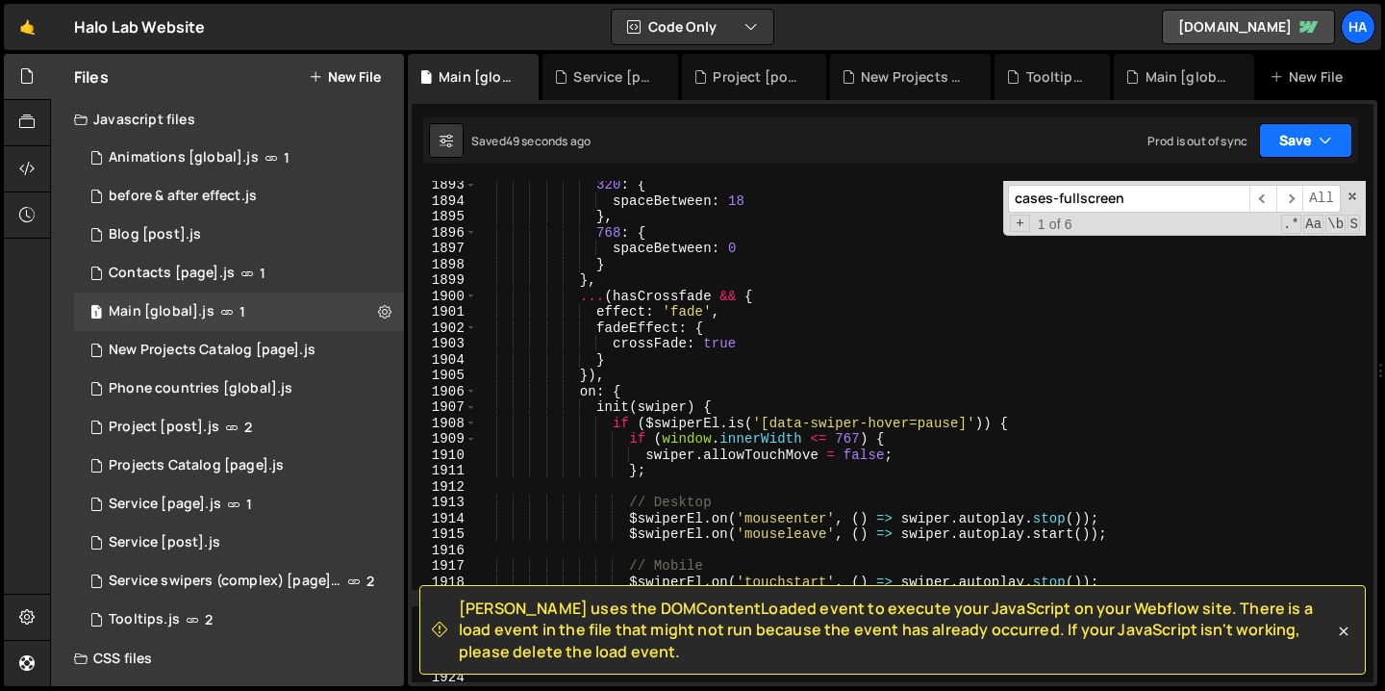
click at [1340, 145] on button "Save" at bounding box center [1305, 140] width 93 height 35
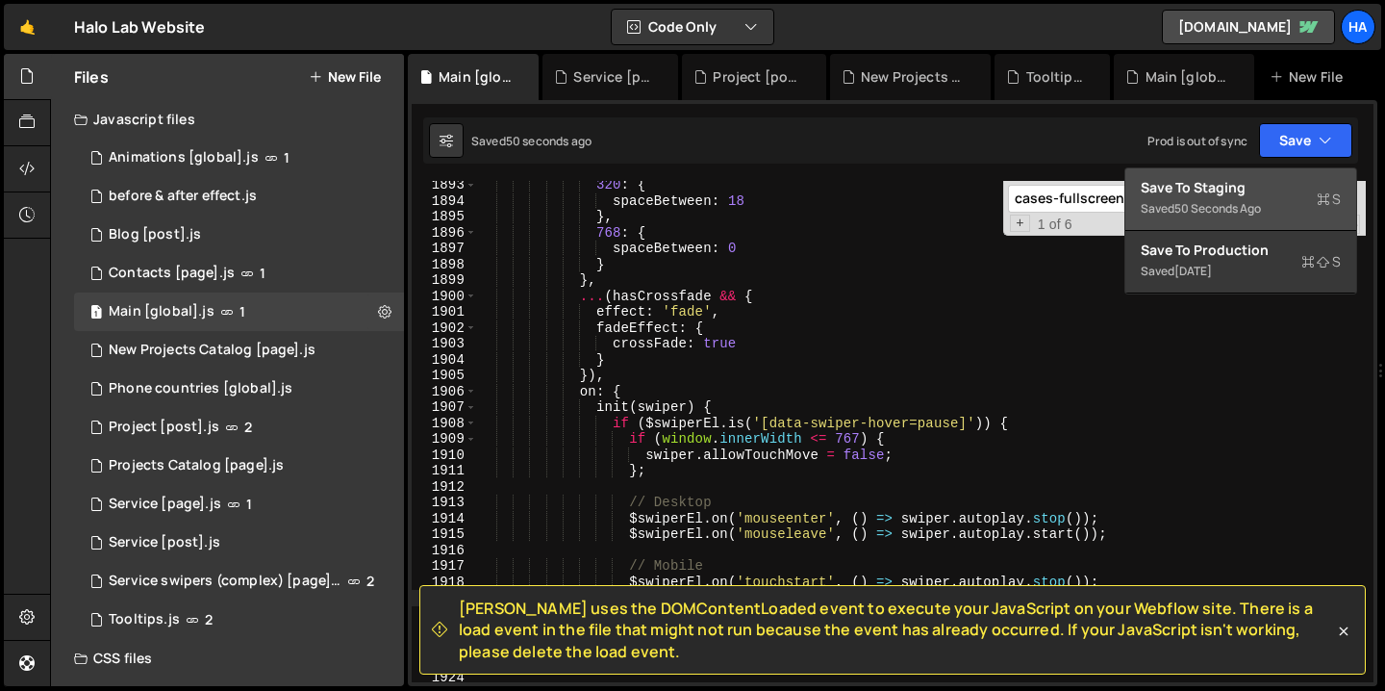
click at [1228, 208] on div "50 seconds ago" at bounding box center [1217, 208] width 87 height 16
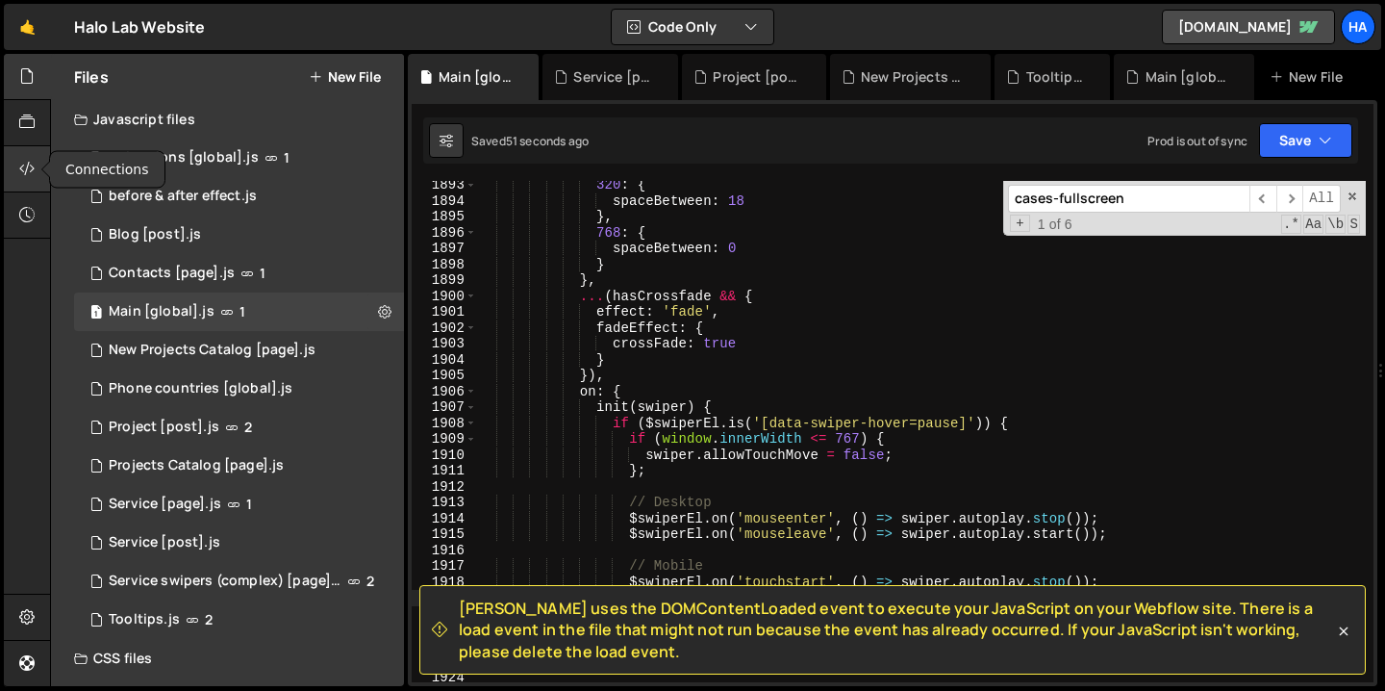
click at [28, 172] on icon at bounding box center [26, 168] width 15 height 21
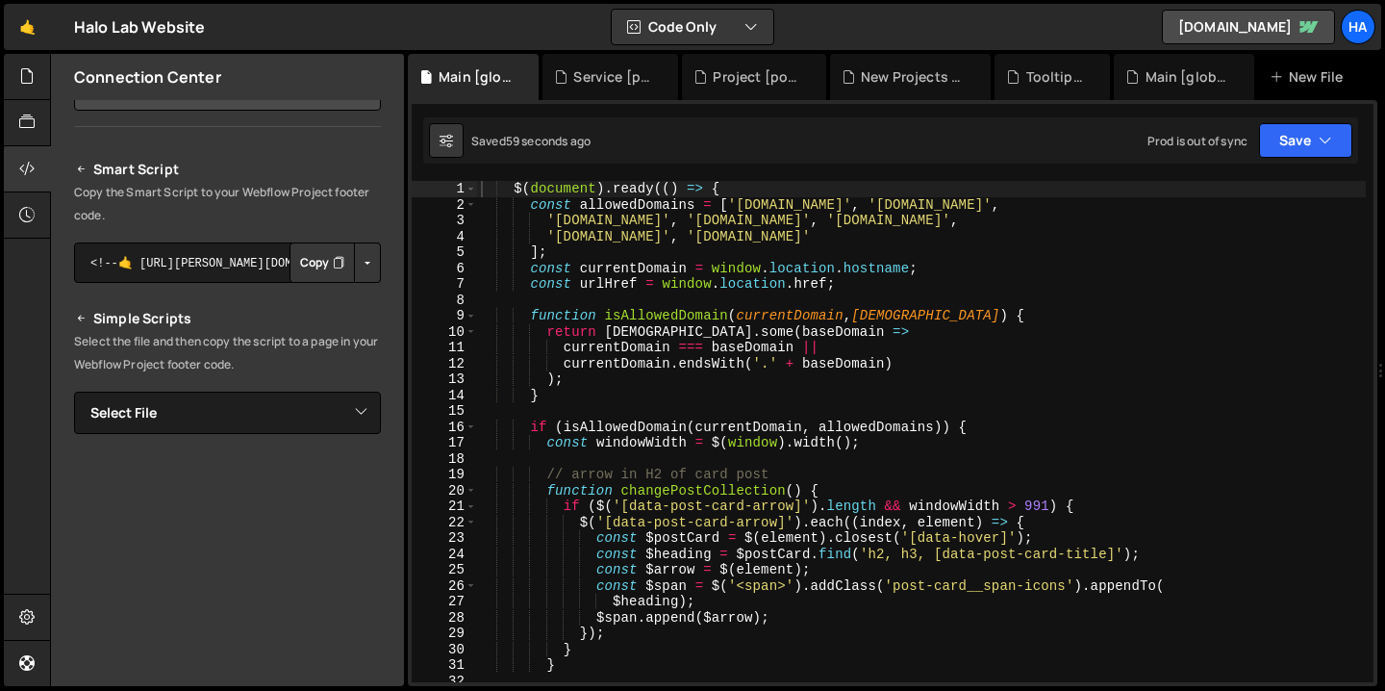
scroll to position [222, 0]
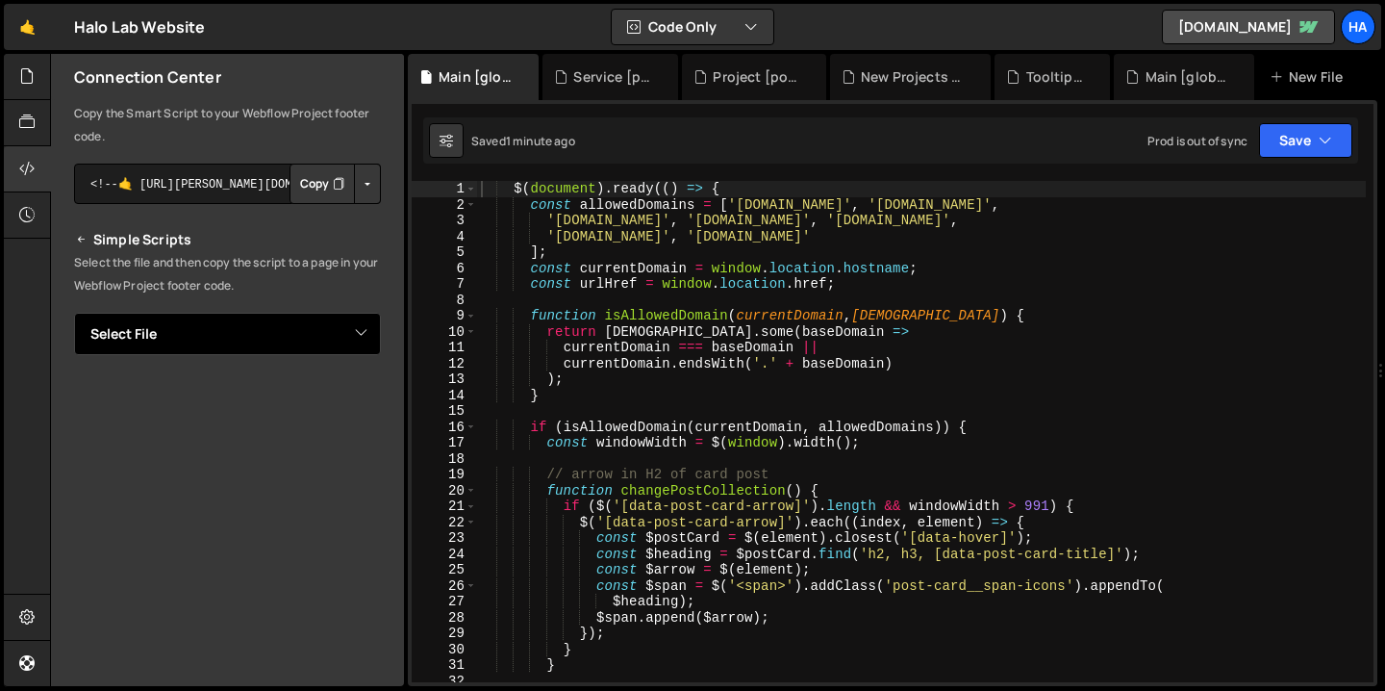
click at [353, 336] on select "Select File Animations [global].js before & after effect.js Blog [post].js Cont…" at bounding box center [227, 334] width 307 height 42
select select "1521"
click at [74, 313] on select "Select File Animations [global].js before & after effect.js Blog [post].js Cont…" at bounding box center [227, 334] width 307 height 42
click at [358, 409] on button "Button group with nested dropdown" at bounding box center [367, 399] width 27 height 40
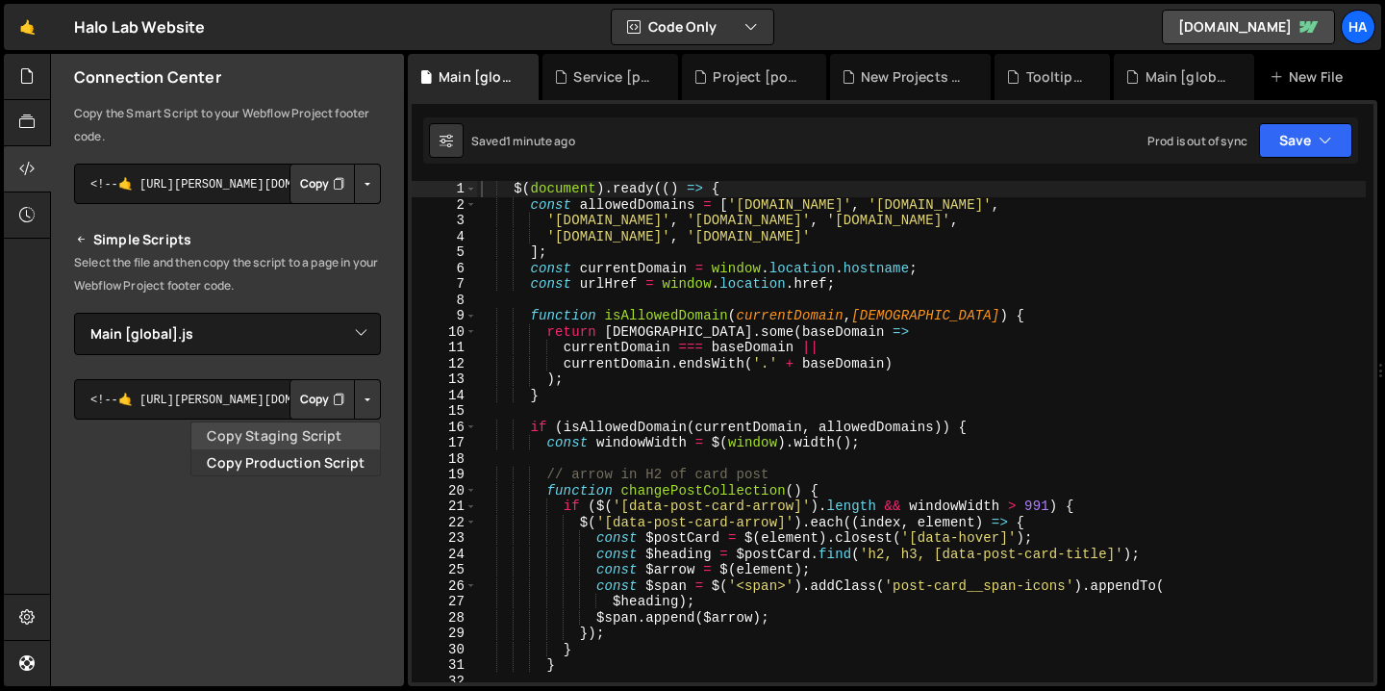
click at [335, 427] on link "Copy Staging Script" at bounding box center [285, 435] width 189 height 27
click at [310, 412] on button "Copy" at bounding box center [321, 399] width 65 height 40
click at [354, 398] on button "Button group with nested dropdown" at bounding box center [367, 399] width 27 height 40
click at [319, 433] on link "Copy Staging Script" at bounding box center [285, 435] width 189 height 27
